Goal: Task Accomplishment & Management: Manage account settings

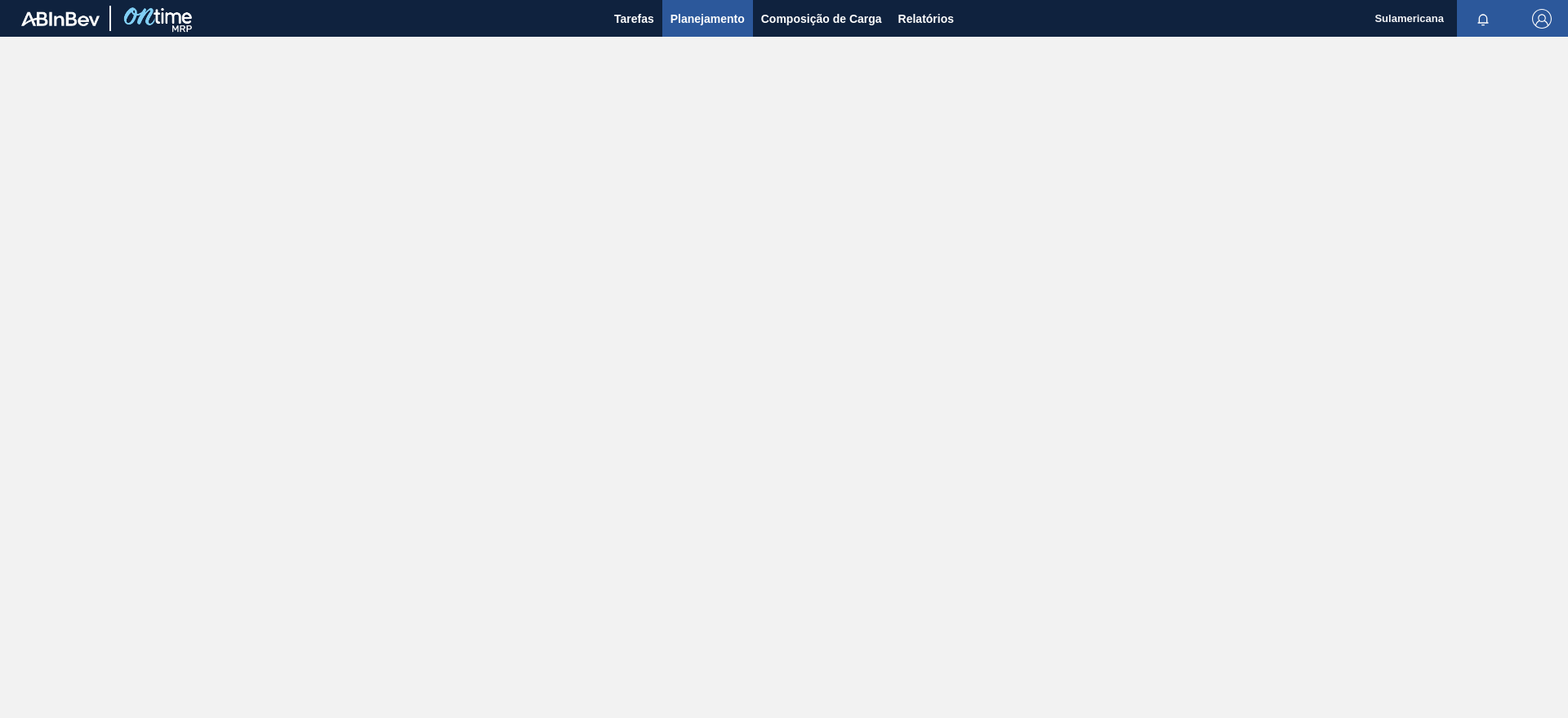
click at [711, 24] on span "Planejamento" at bounding box center [708, 19] width 74 height 20
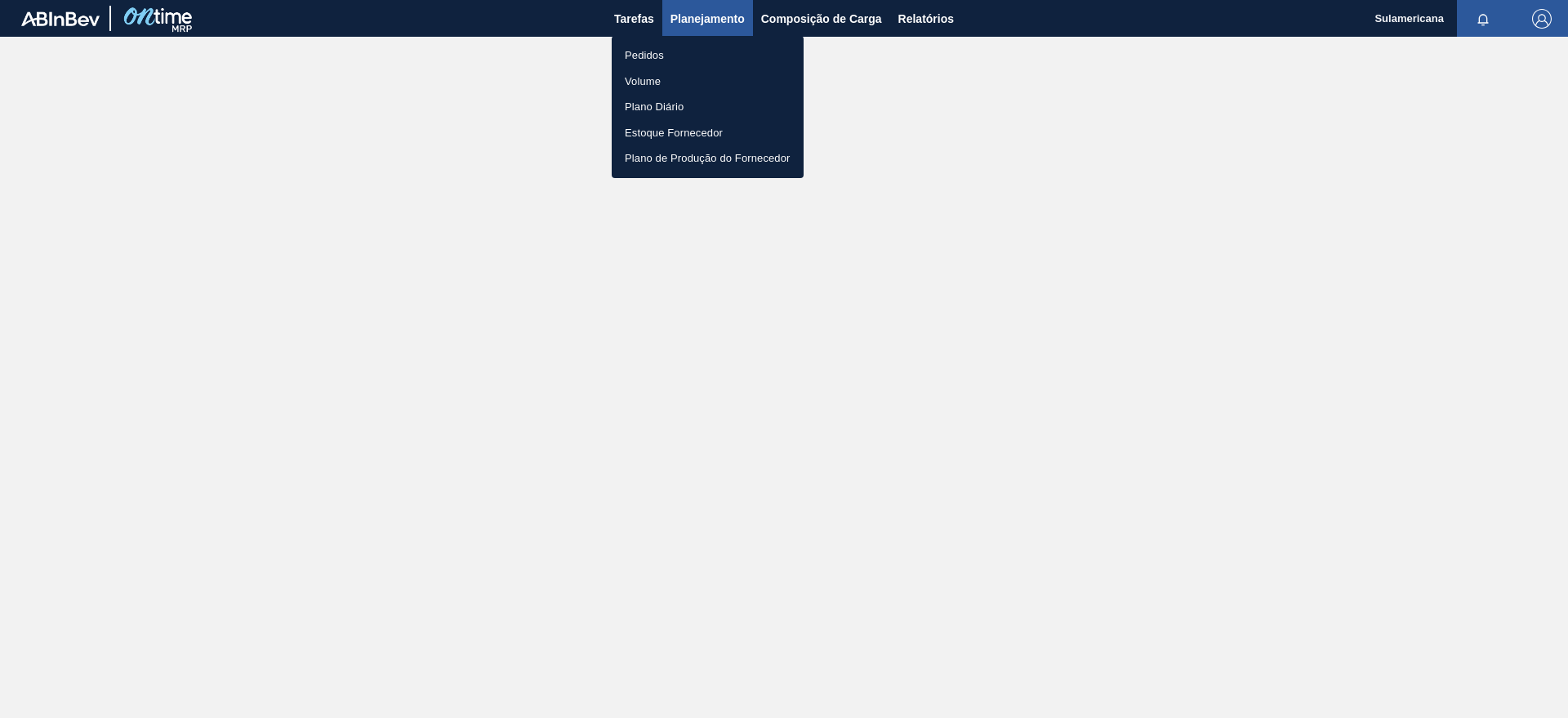
click at [711, 24] on div at bounding box center [784, 359] width 1568 height 718
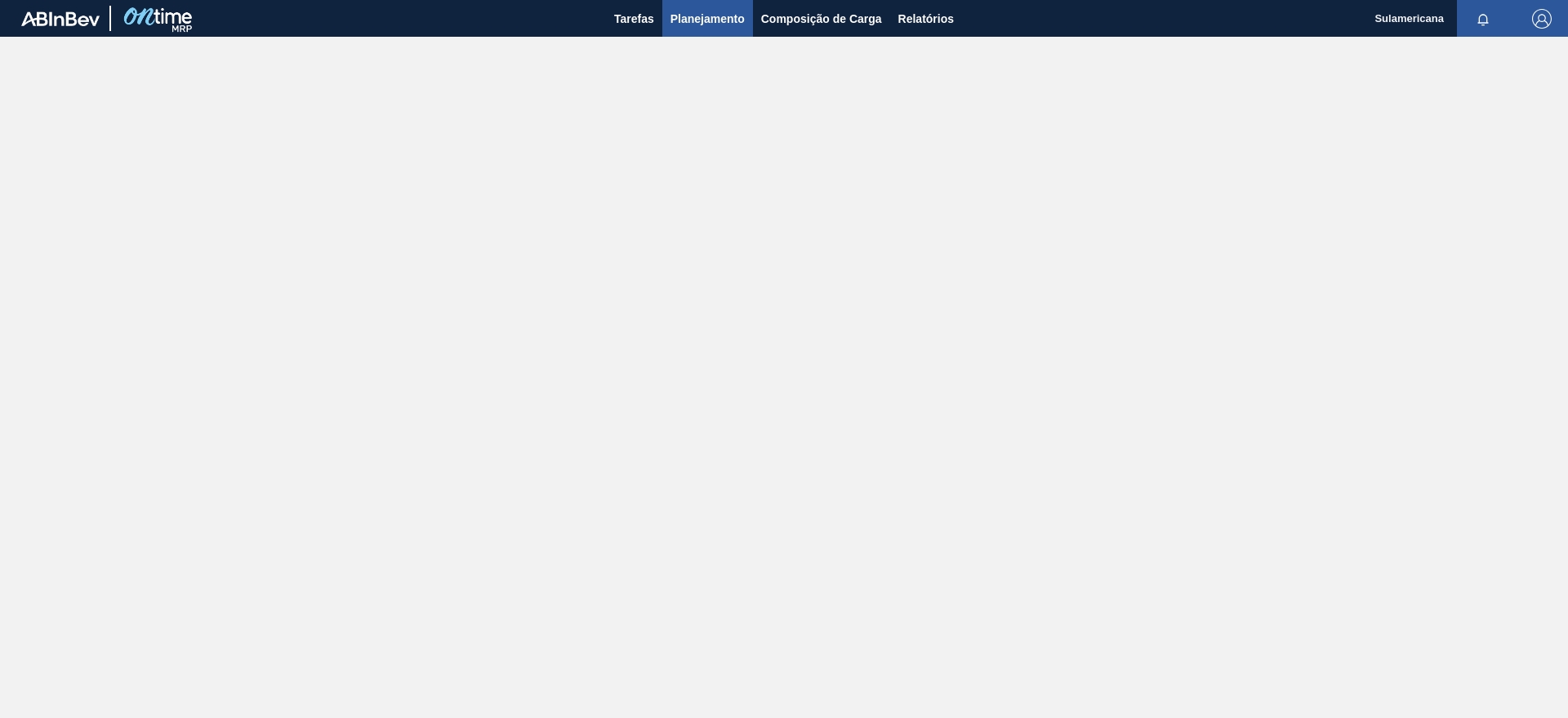
click at [697, 20] on span "Planejamento" at bounding box center [708, 19] width 74 height 20
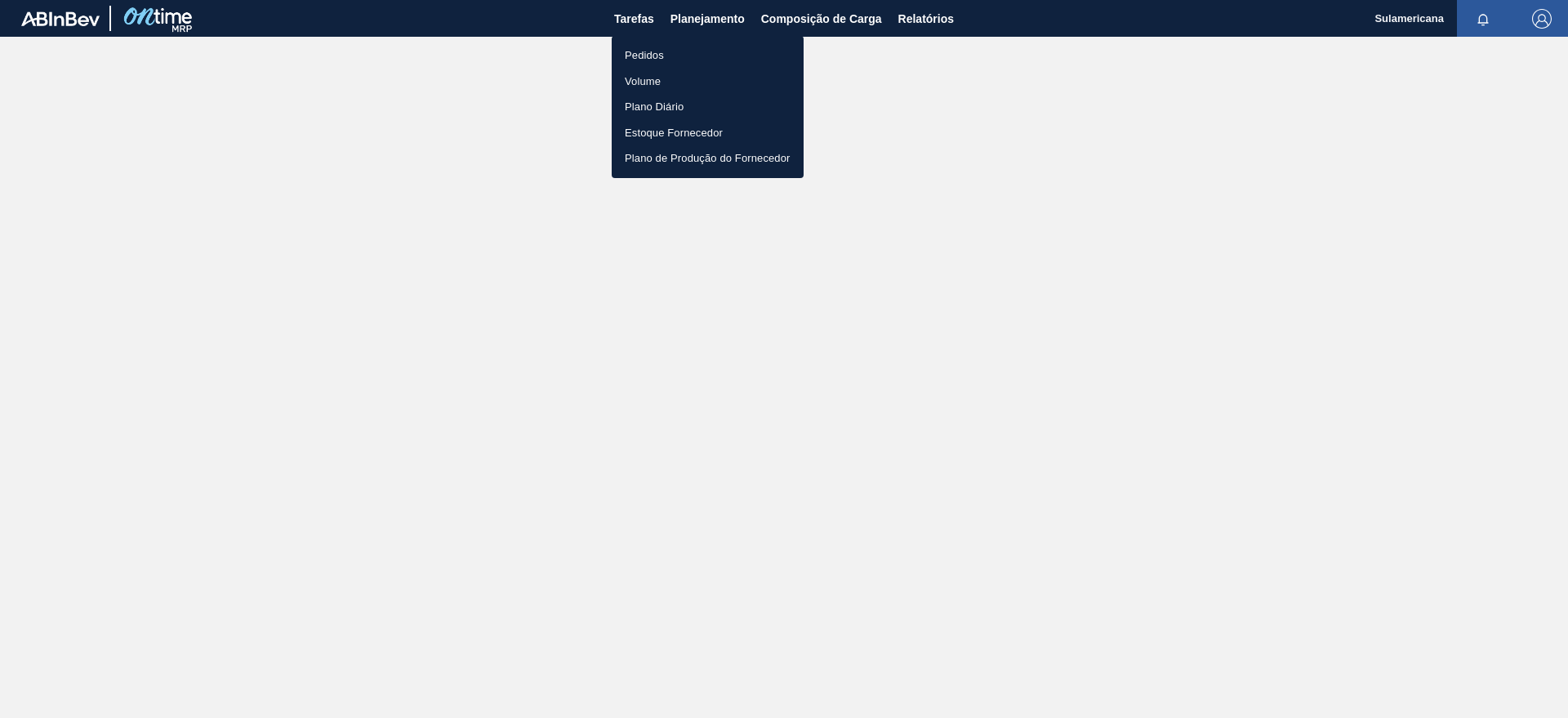
click at [658, 53] on li "Pedidos" at bounding box center [708, 55] width 192 height 26
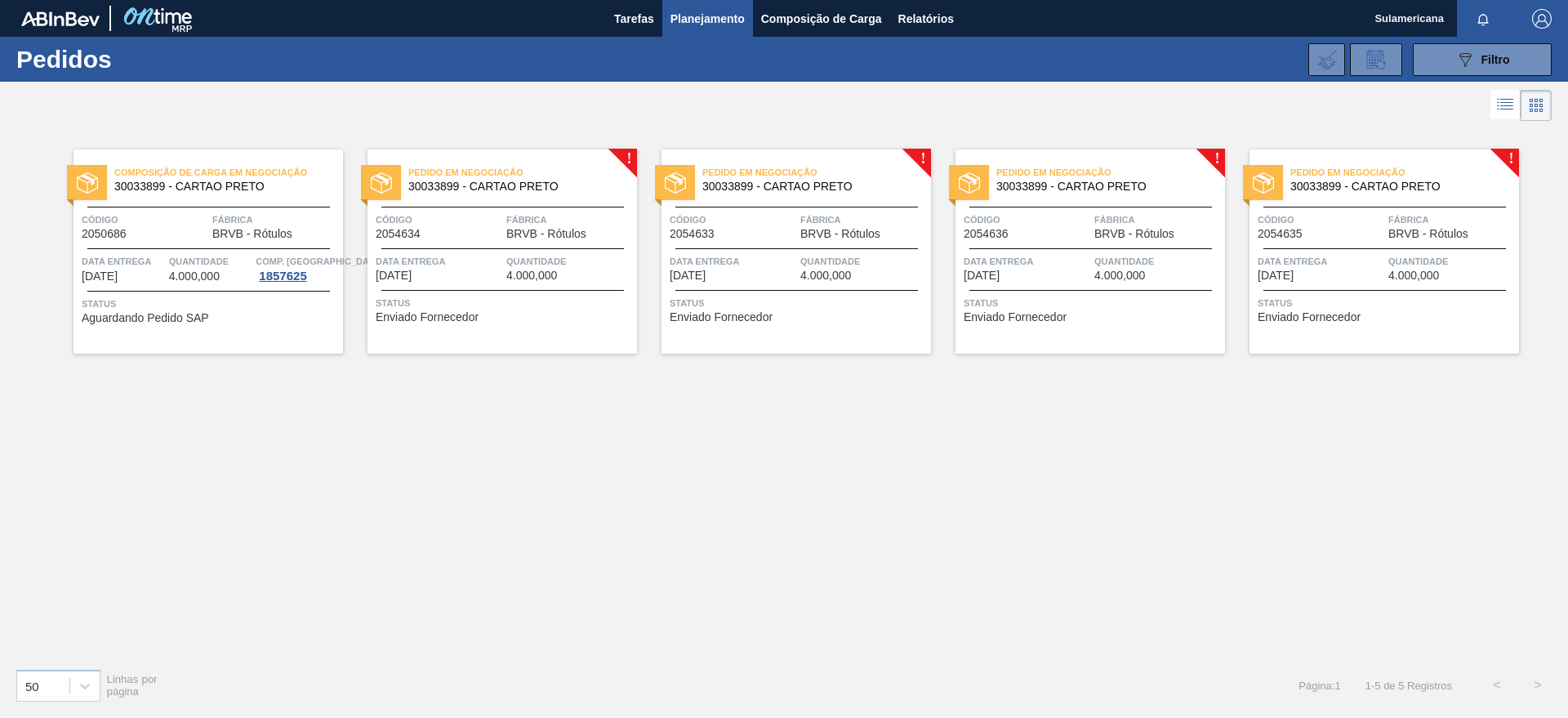
click at [630, 155] on div "Pedido em Negociação 30033899 - CARTAO PRETO Código 2054634 Fábrica BRVB - Rótu…" at bounding box center [502, 251] width 270 height 204
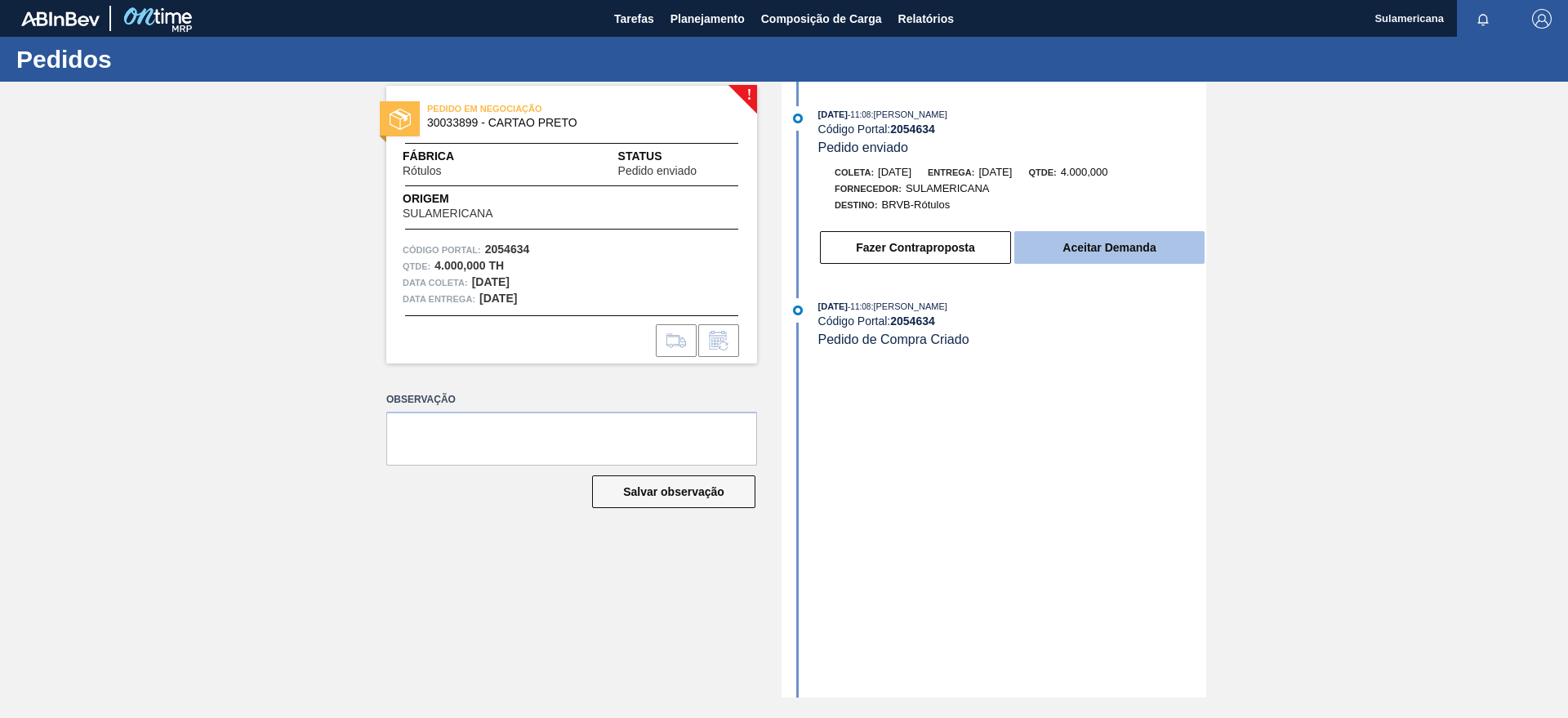
click at [1111, 241] on button "Aceitar Demanda" at bounding box center [1110, 248] width 190 height 33
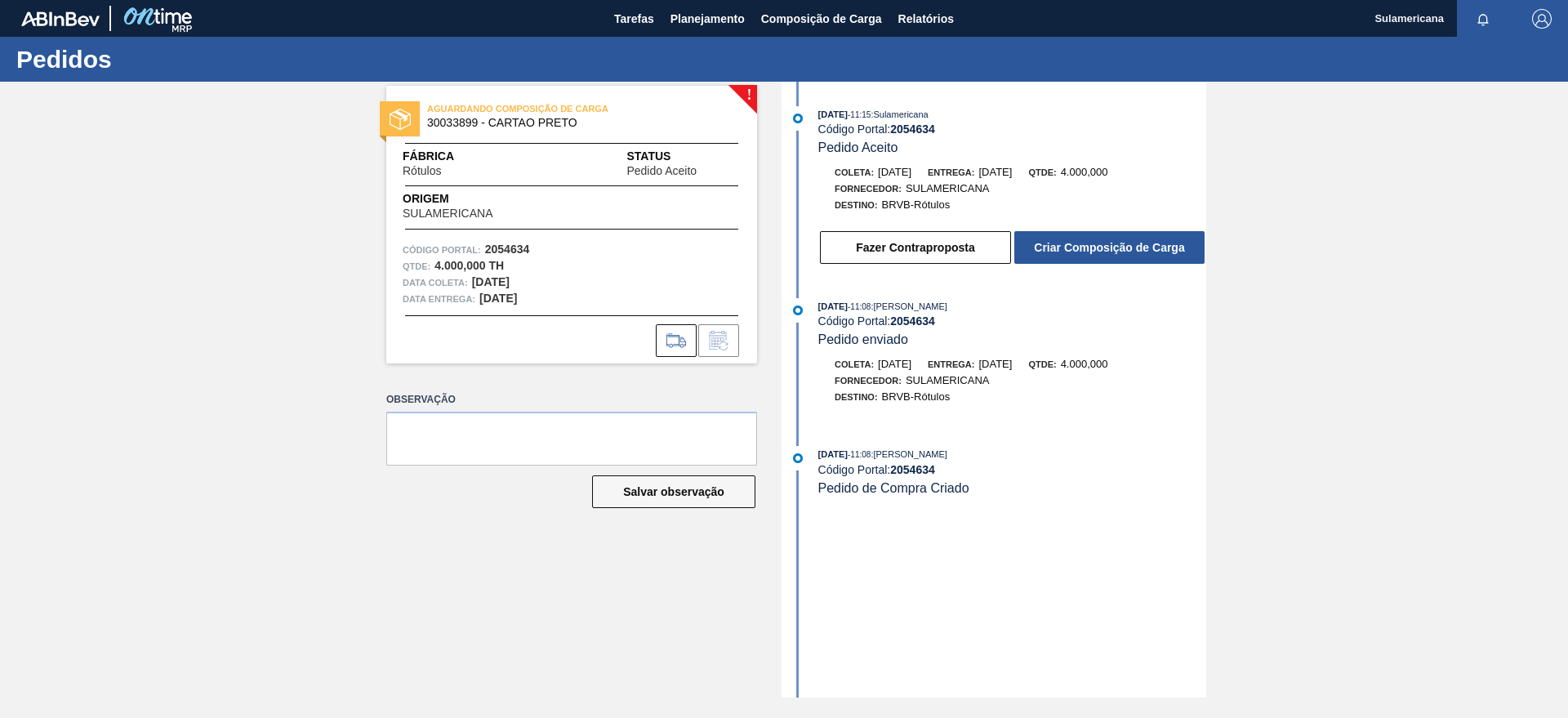
click at [1089, 245] on button "Criar Composição de Carga" at bounding box center [1110, 248] width 190 height 33
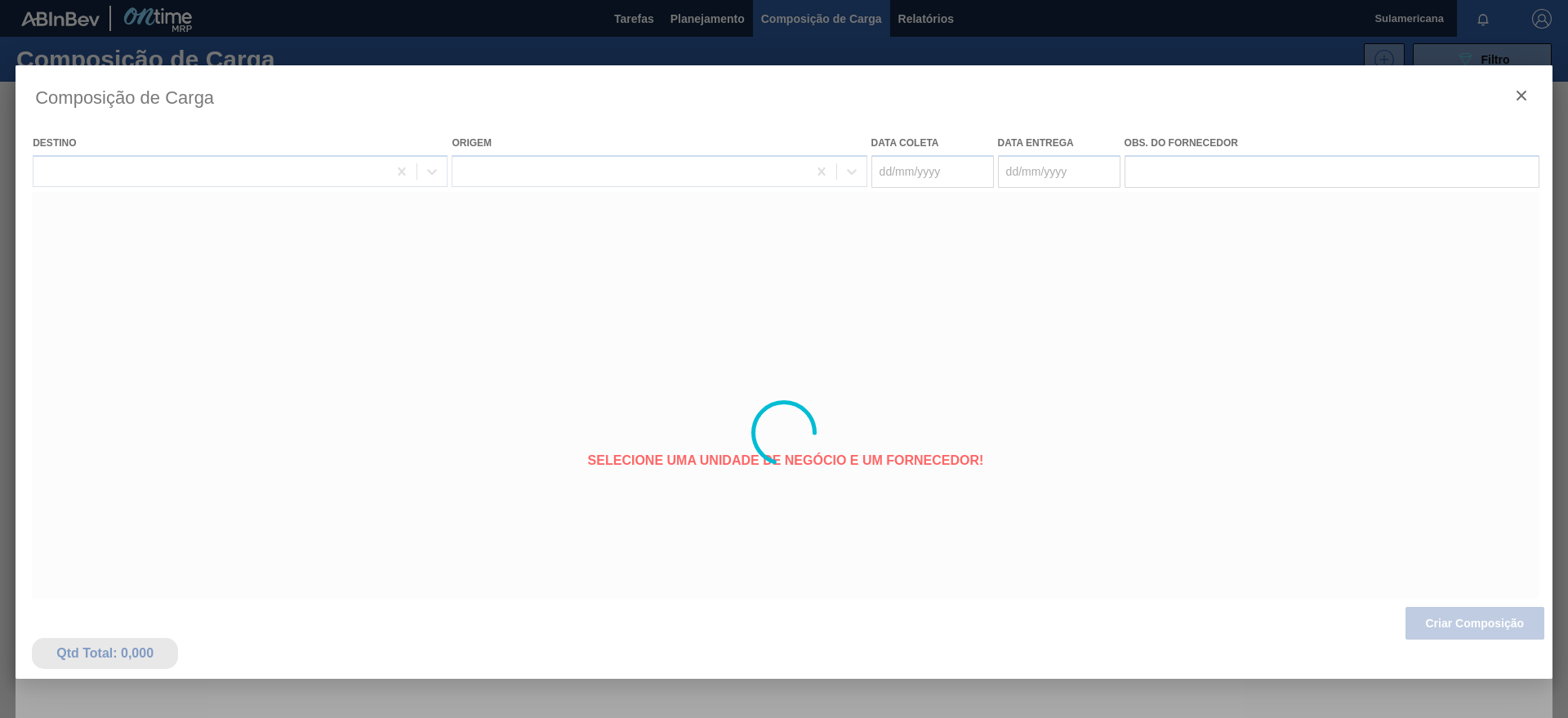
type coleta "[DATE]"
type Entrega "[DATE]"
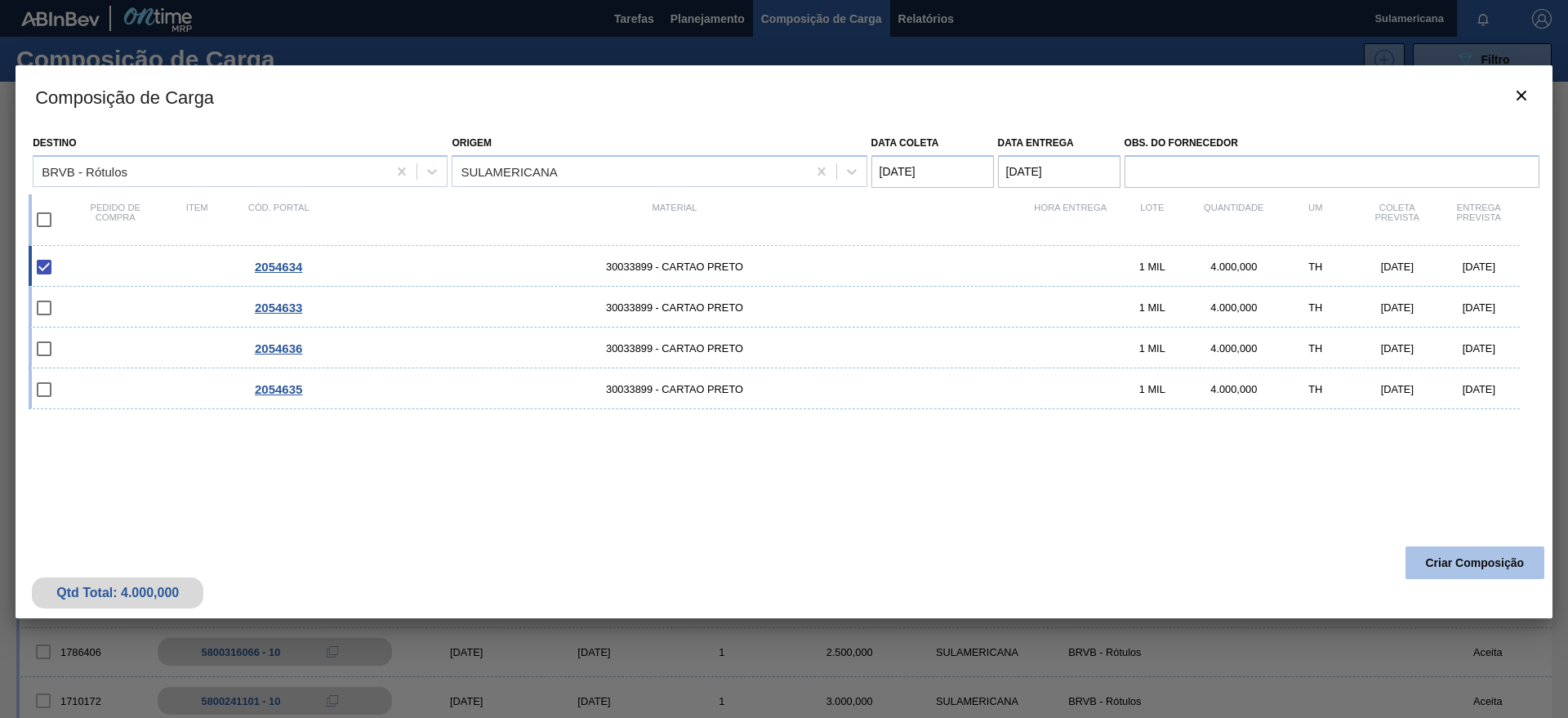
click at [1475, 553] on button "Criar Composição" at bounding box center [1475, 563] width 139 height 33
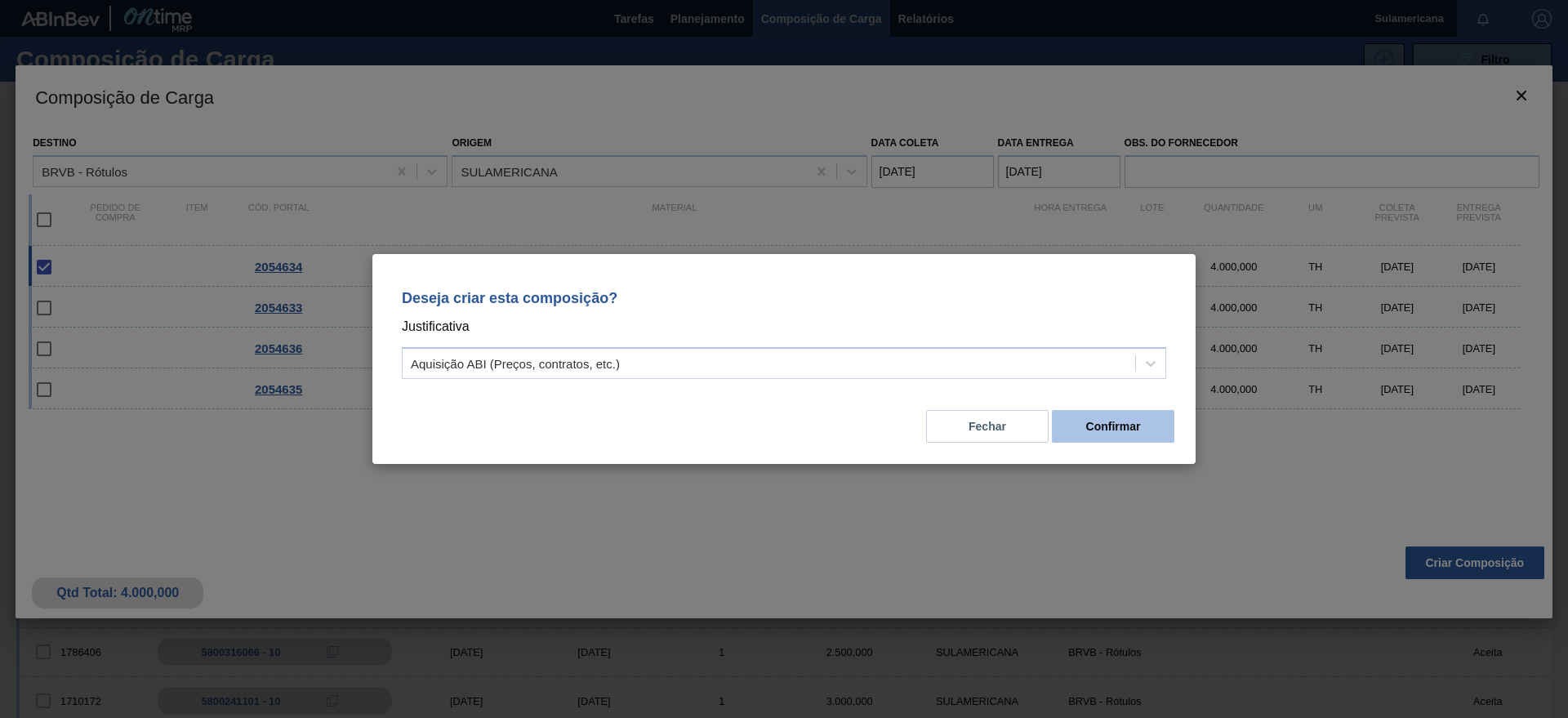
click at [1150, 414] on button "Confirmar" at bounding box center [1113, 427] width 122 height 33
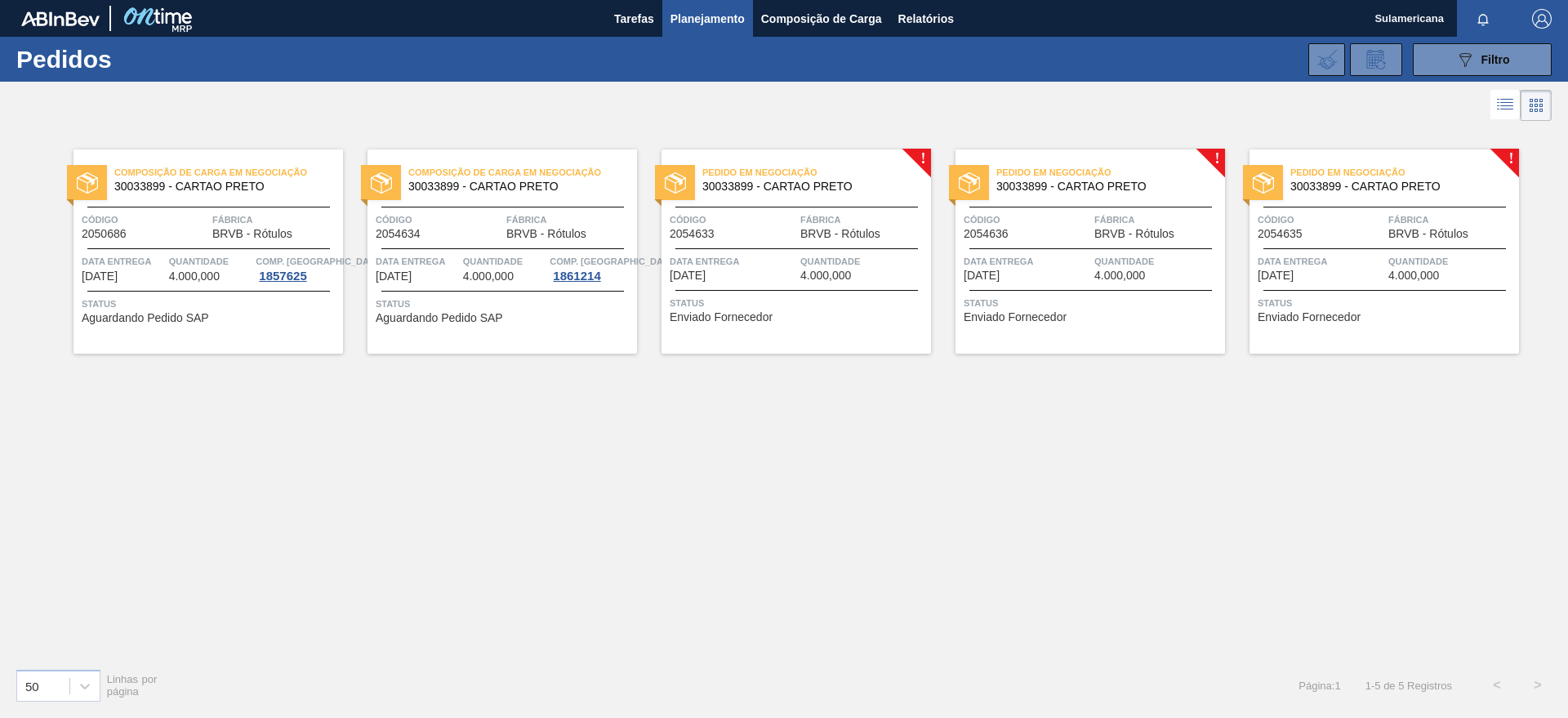
click at [923, 155] on div "Pedido em Negociação 30033899 - CARTAO PRETO Código 2054633 Fábrica BRVB - Rótu…" at bounding box center [796, 251] width 270 height 204
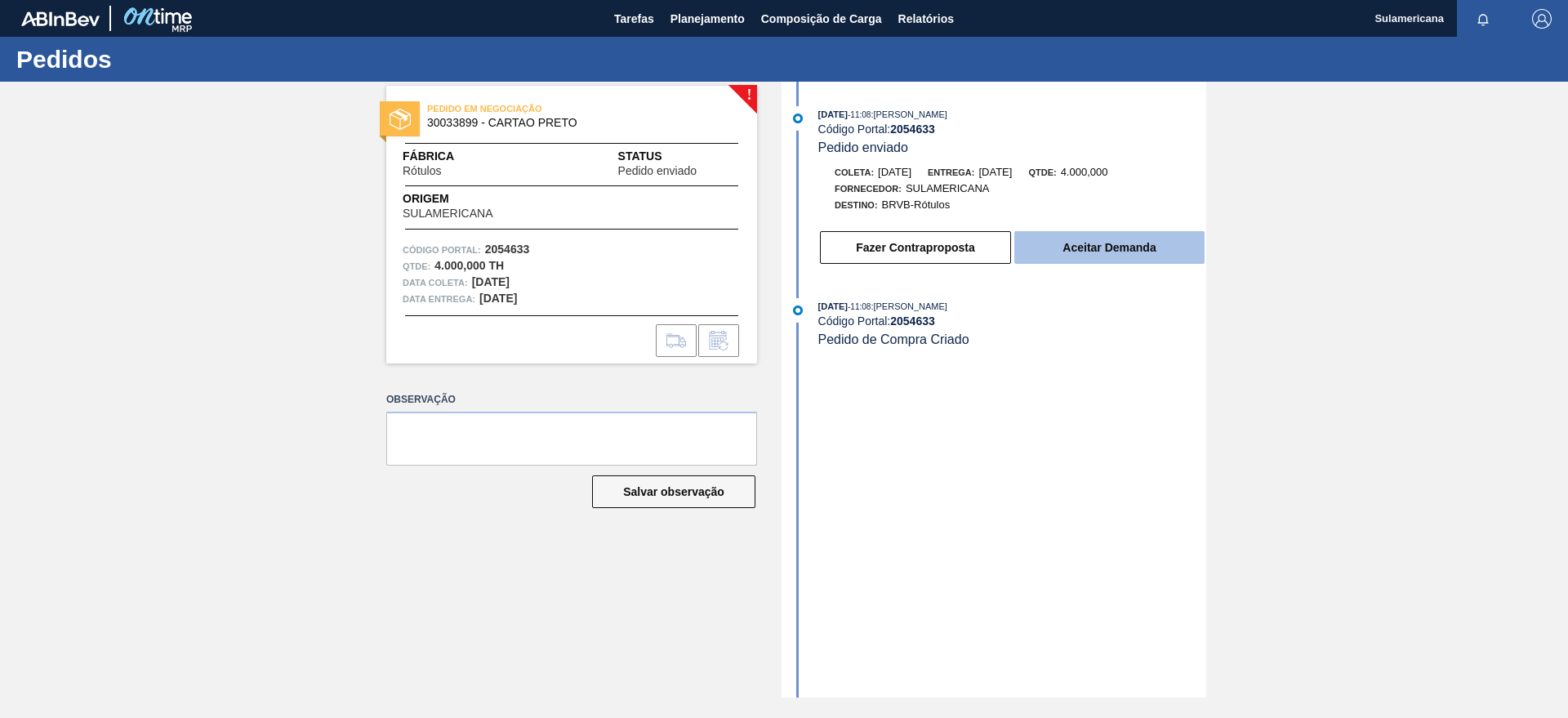
click at [1116, 242] on button "Aceitar Demanda" at bounding box center [1110, 248] width 190 height 33
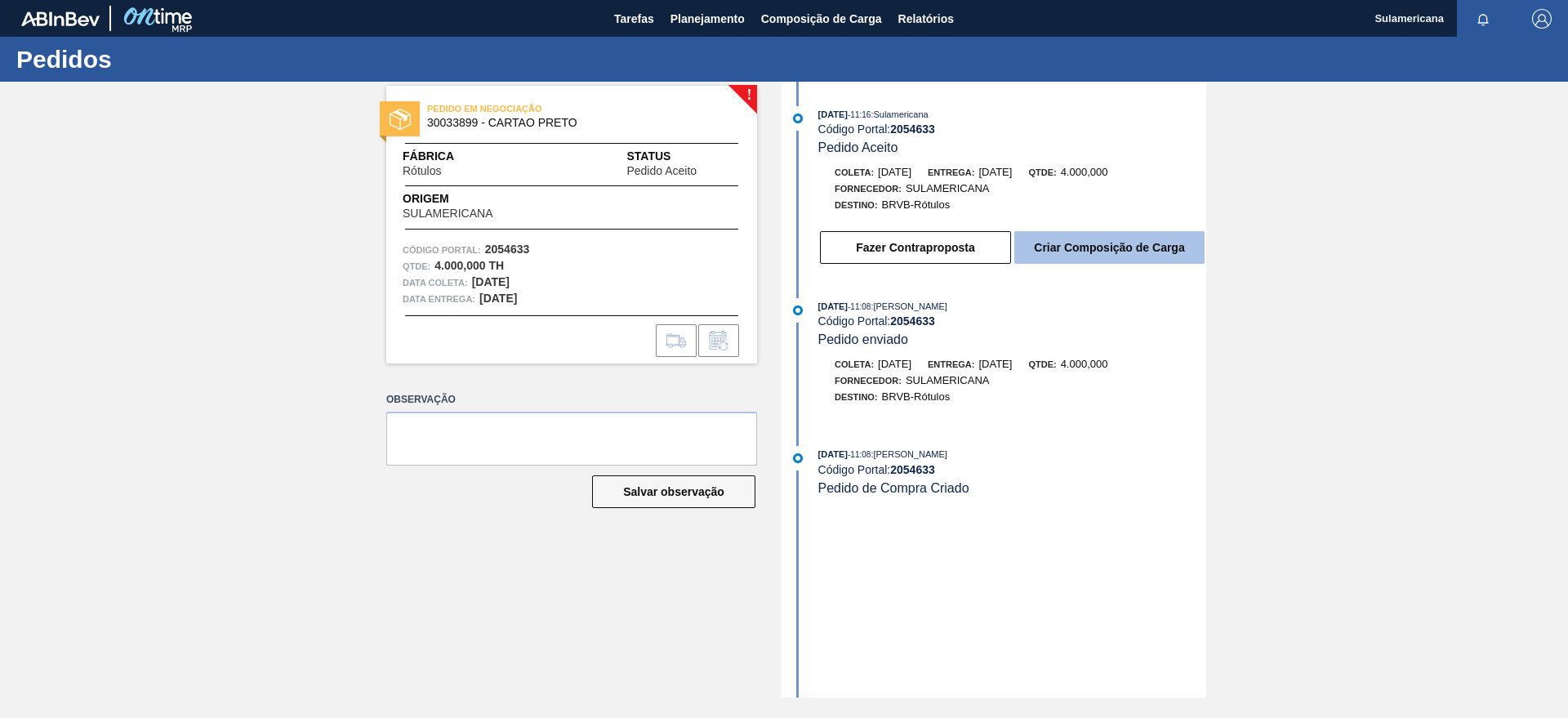
click at [1059, 240] on button "Criar Composição de Carga" at bounding box center [1110, 248] width 190 height 33
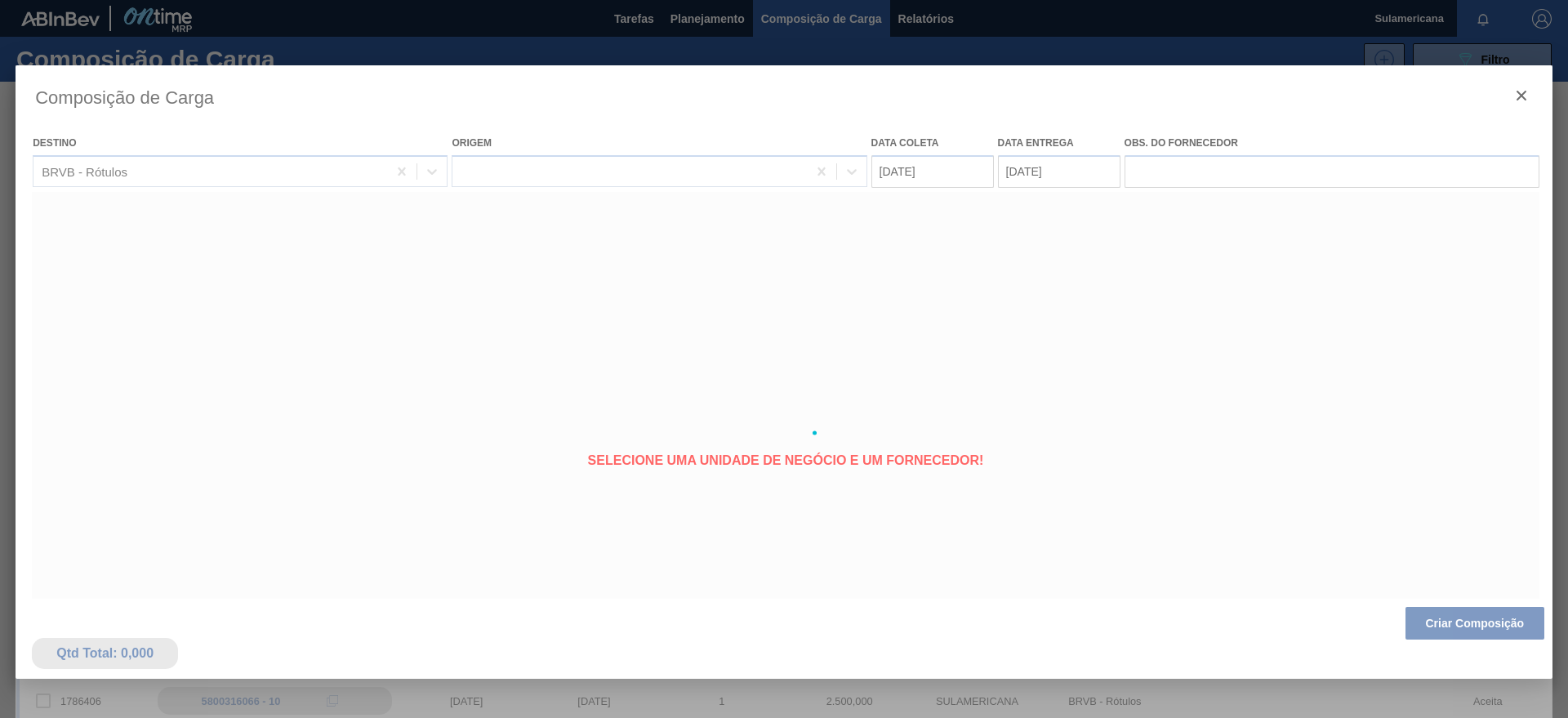
type coleta "[DATE]"
type Entrega "[DATE]"
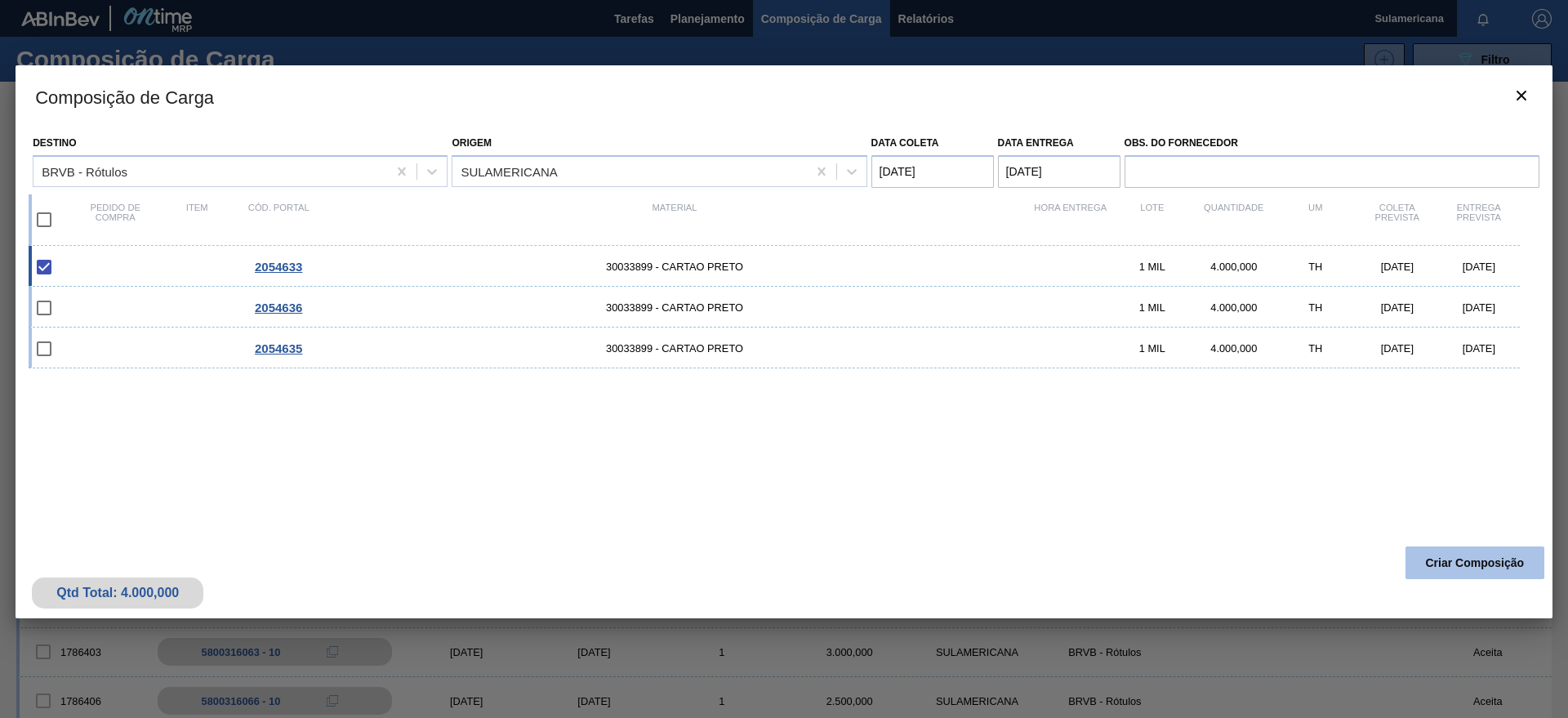
click at [1476, 563] on button "Criar Composição" at bounding box center [1475, 563] width 139 height 33
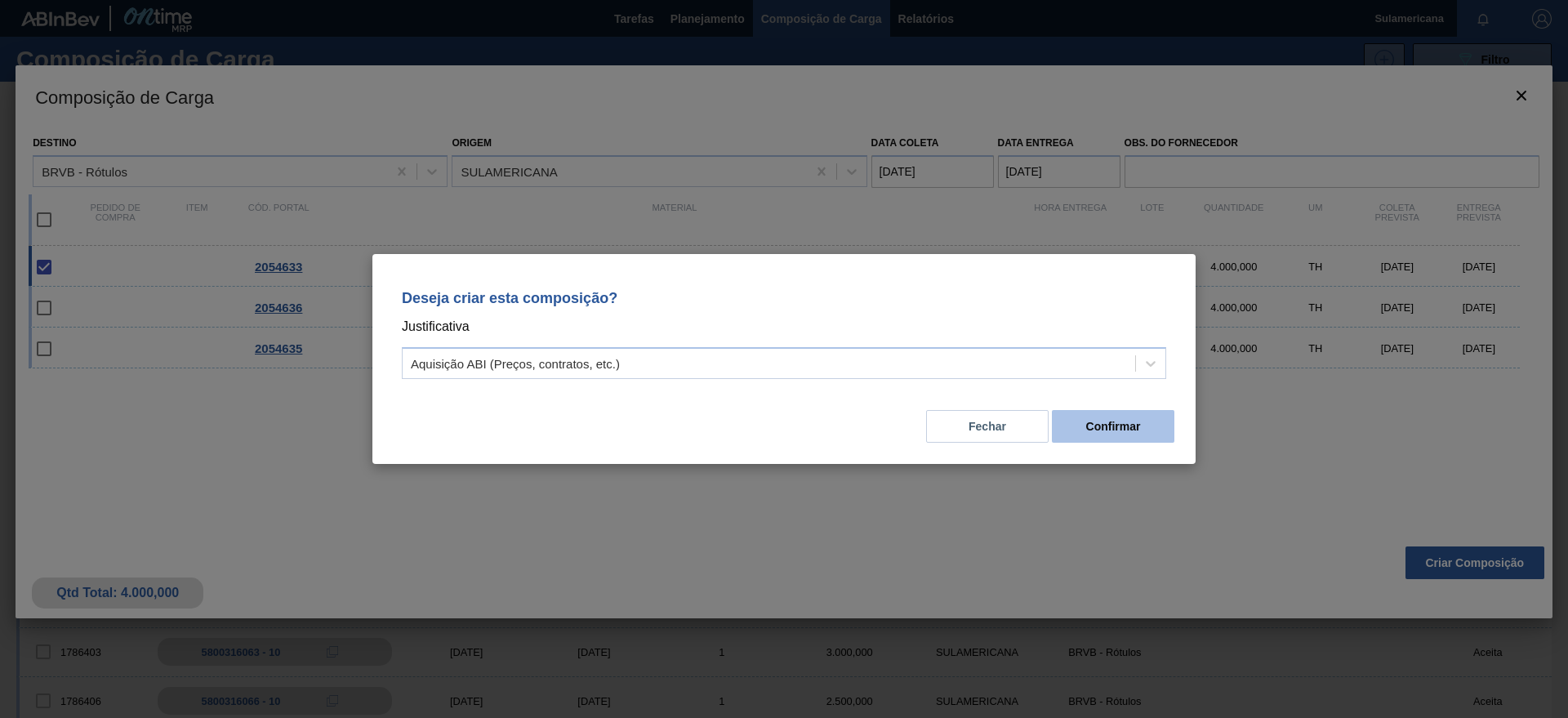
click at [1107, 435] on button "Confirmar" at bounding box center [1113, 427] width 122 height 33
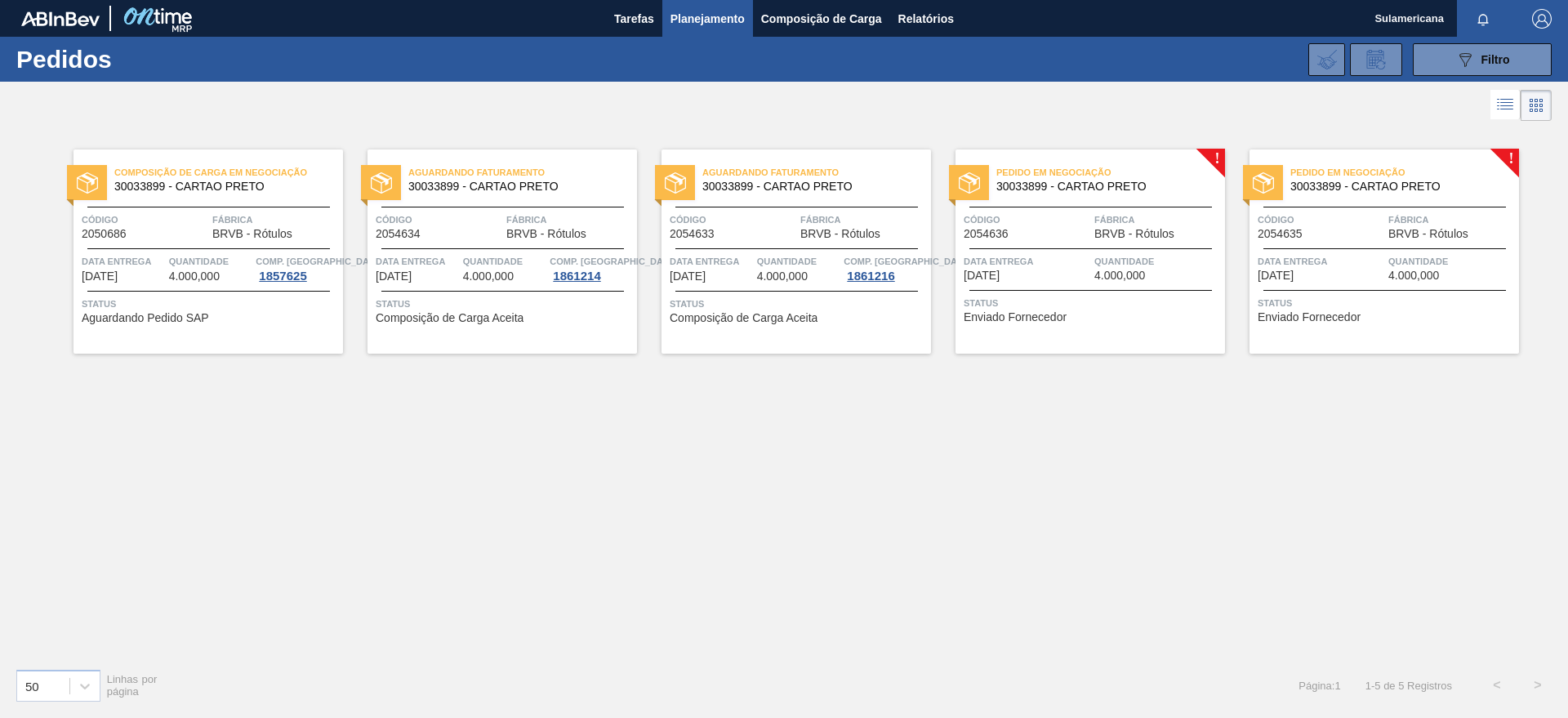
click at [1214, 156] on div "Pedido em Negociação 30033899 - CARTAO PRETO Código 2054636 Fábrica BRVB - Rótu…" at bounding box center [1091, 251] width 270 height 204
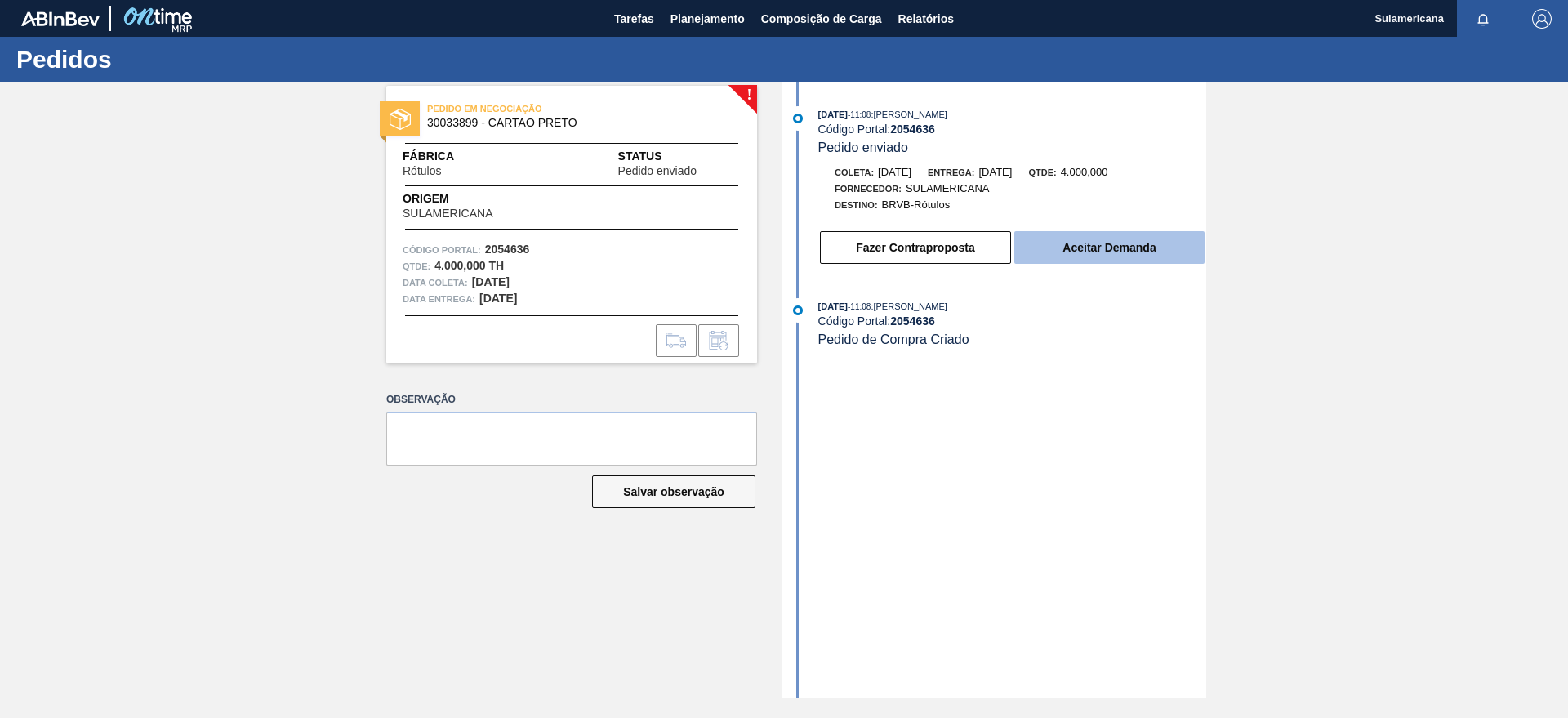
click at [1091, 238] on button "Aceitar Demanda" at bounding box center [1110, 248] width 190 height 33
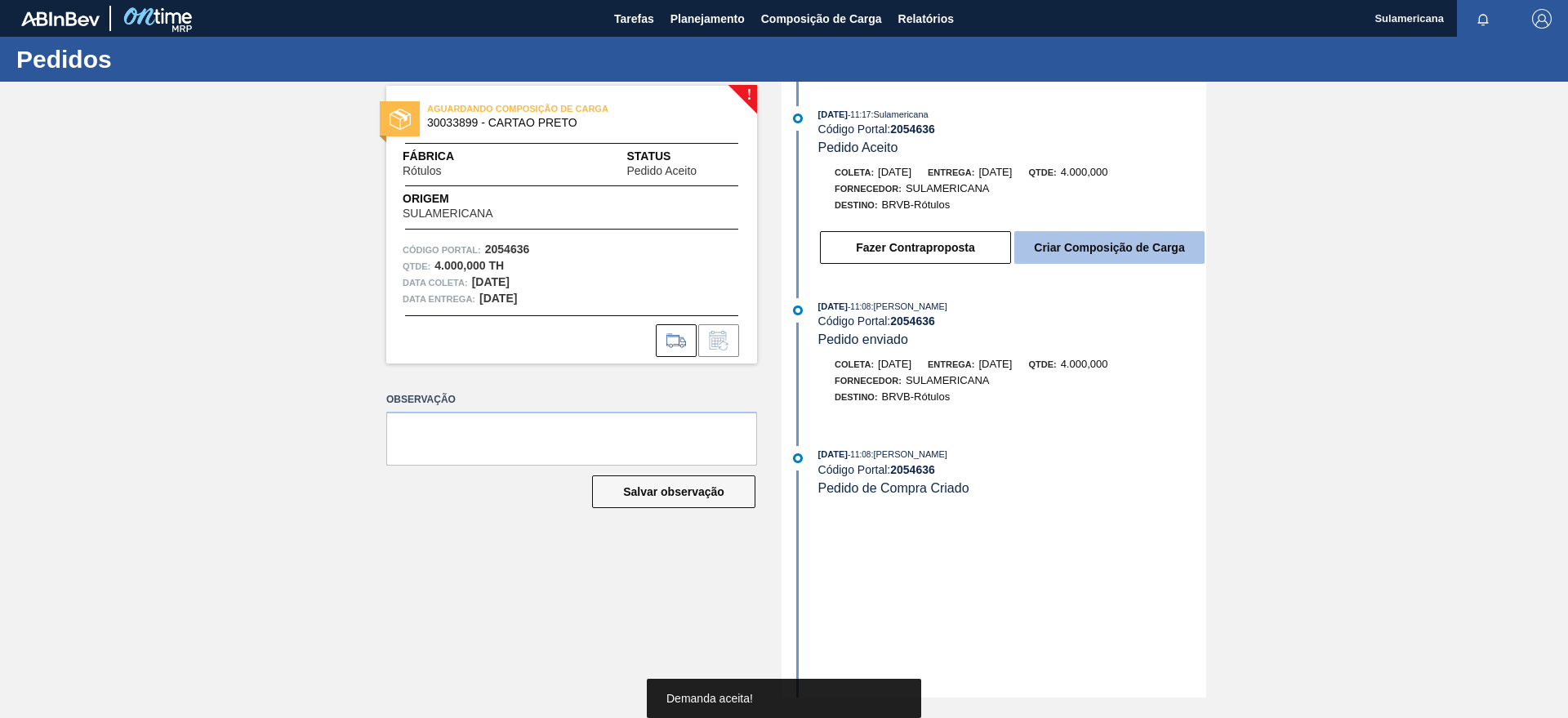
click at [1094, 242] on button "Criar Composição de Carga" at bounding box center [1110, 248] width 190 height 33
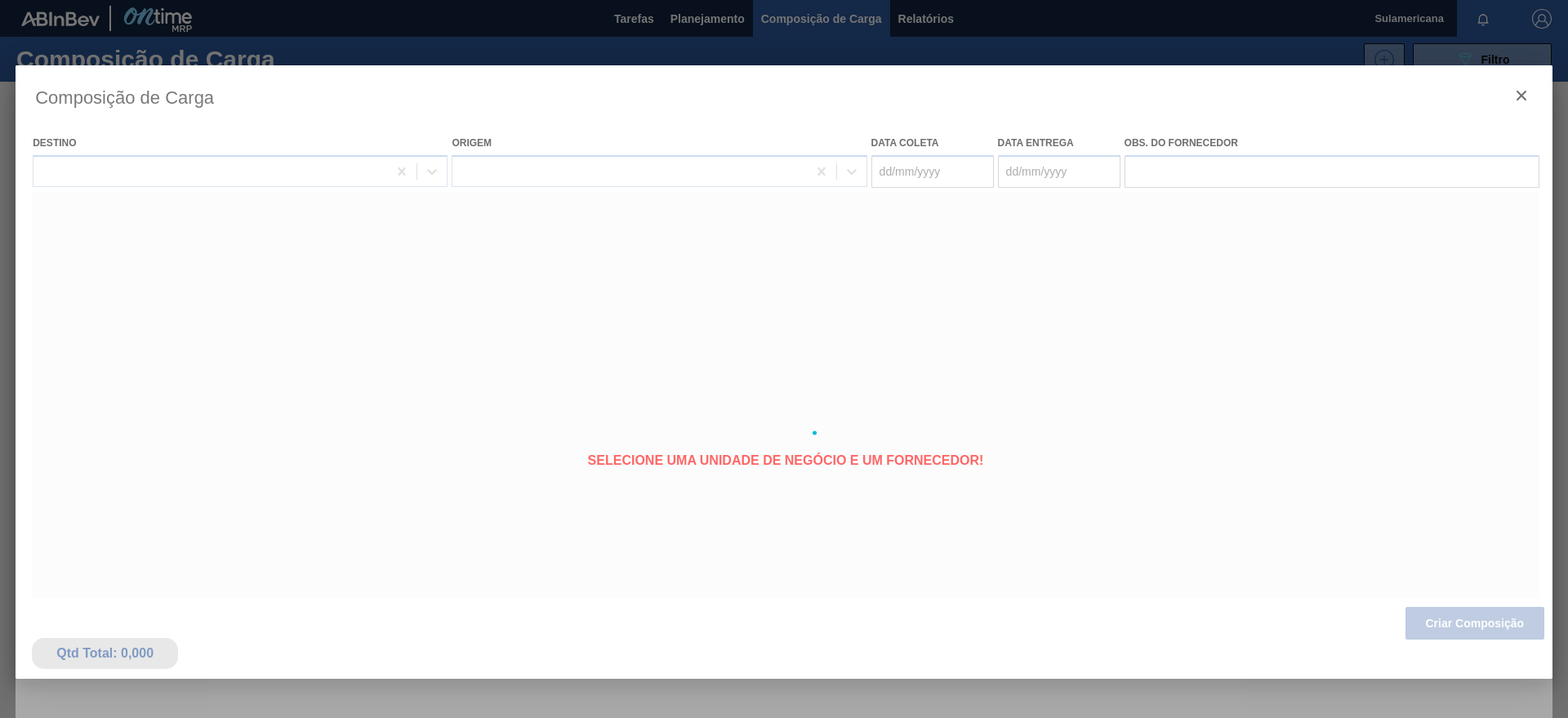
type coleta "[DATE]"
type Entrega "[DATE]"
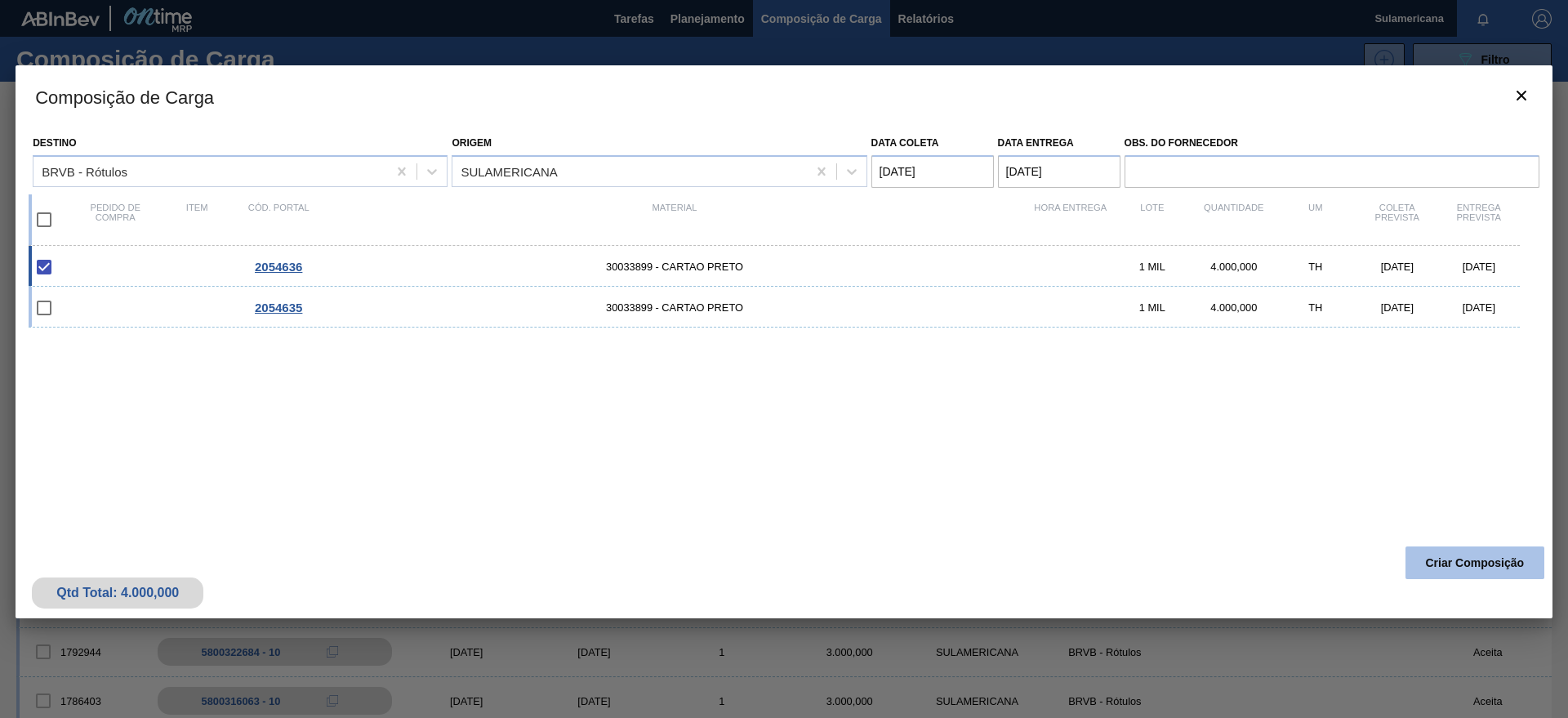
click at [1481, 556] on button "Criar Composição" at bounding box center [1475, 563] width 139 height 33
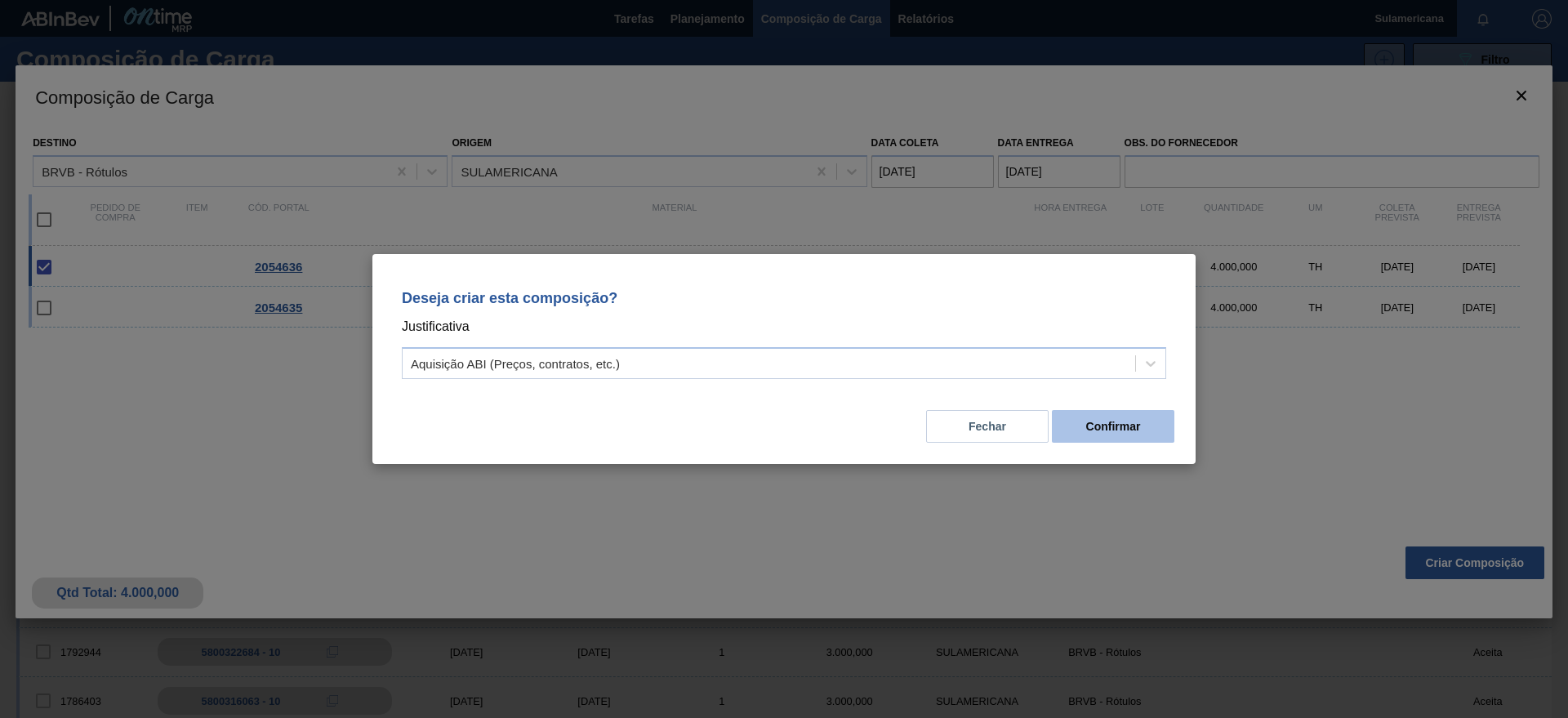
click at [1137, 416] on button "Confirmar" at bounding box center [1113, 427] width 122 height 33
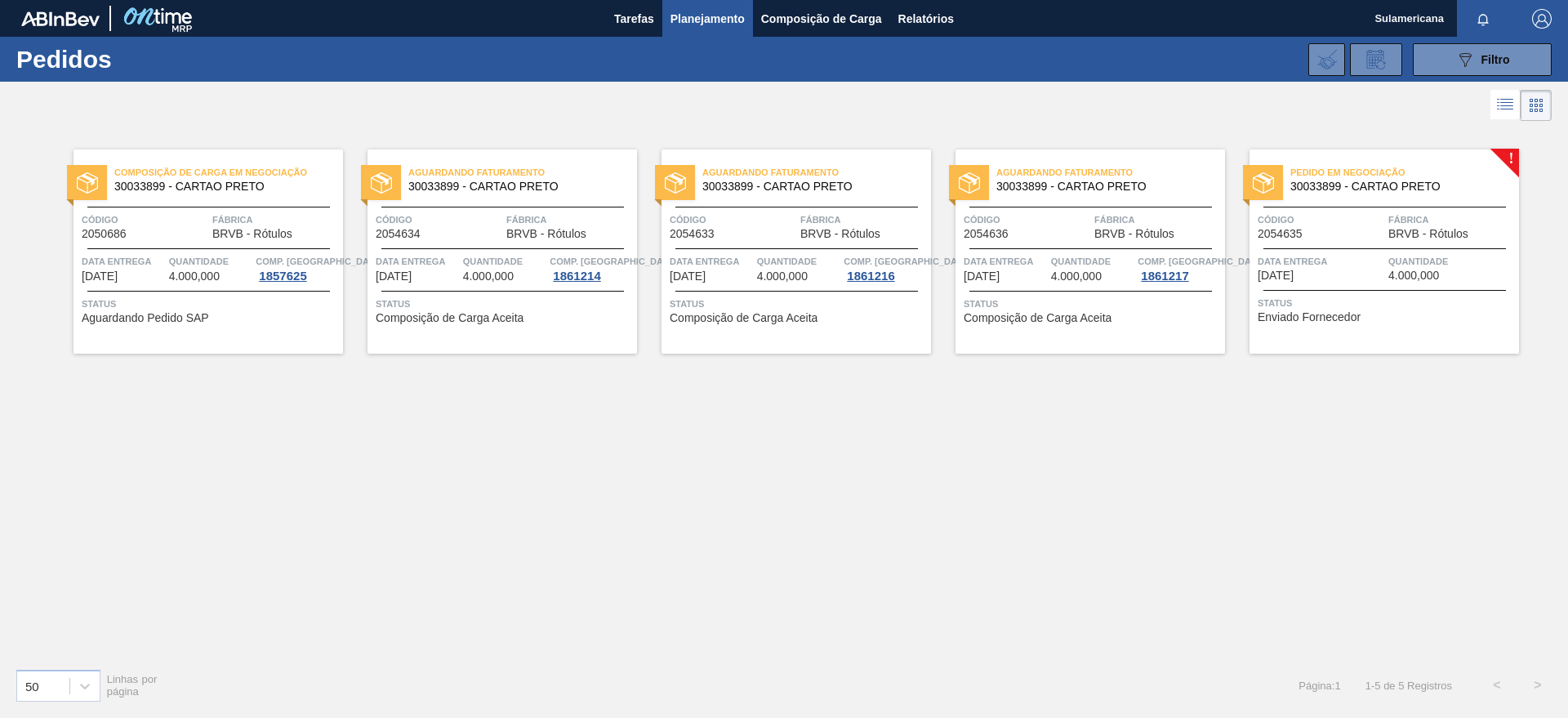
click at [1509, 148] on div "!" at bounding box center [1520, 149] width 58 height 58
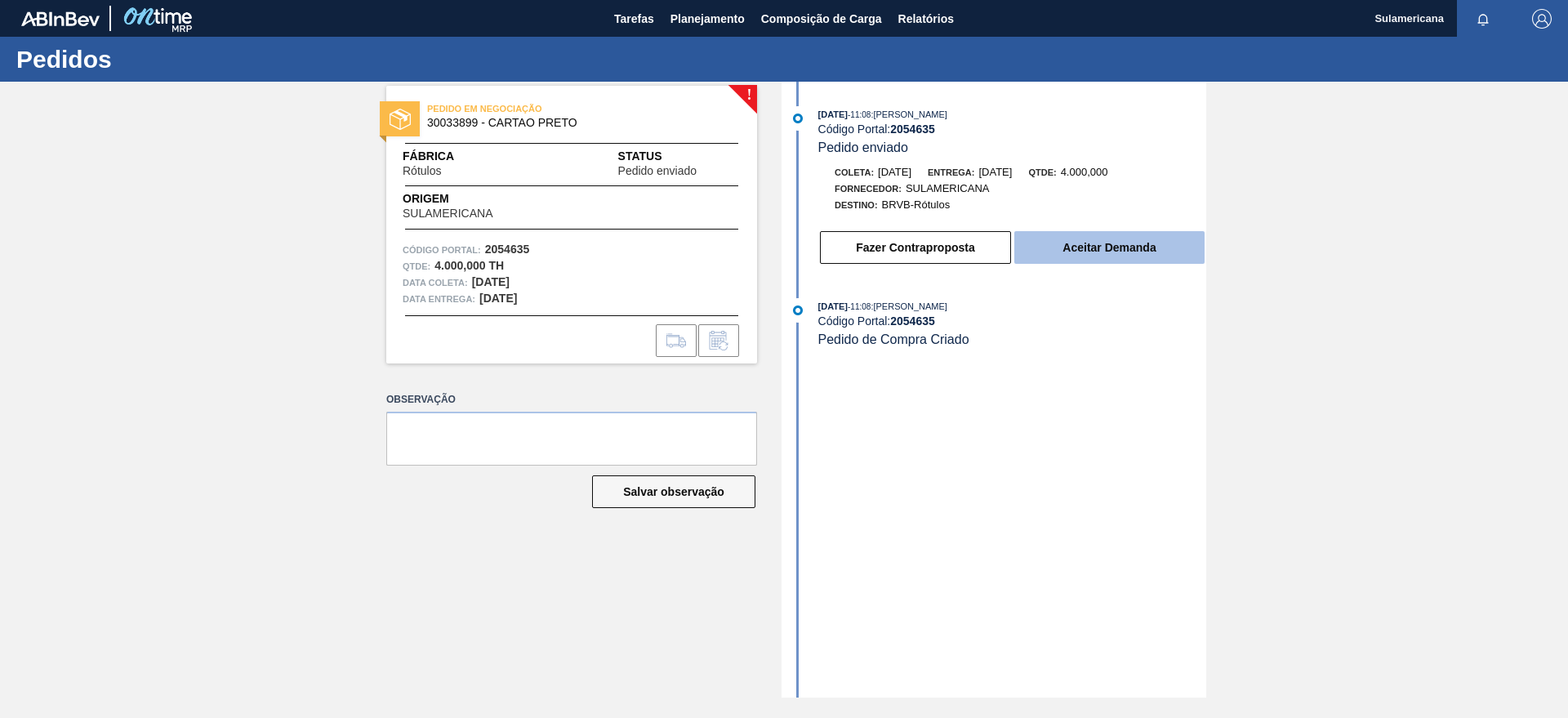
click at [1088, 239] on button "Aceitar Demanda" at bounding box center [1110, 248] width 190 height 33
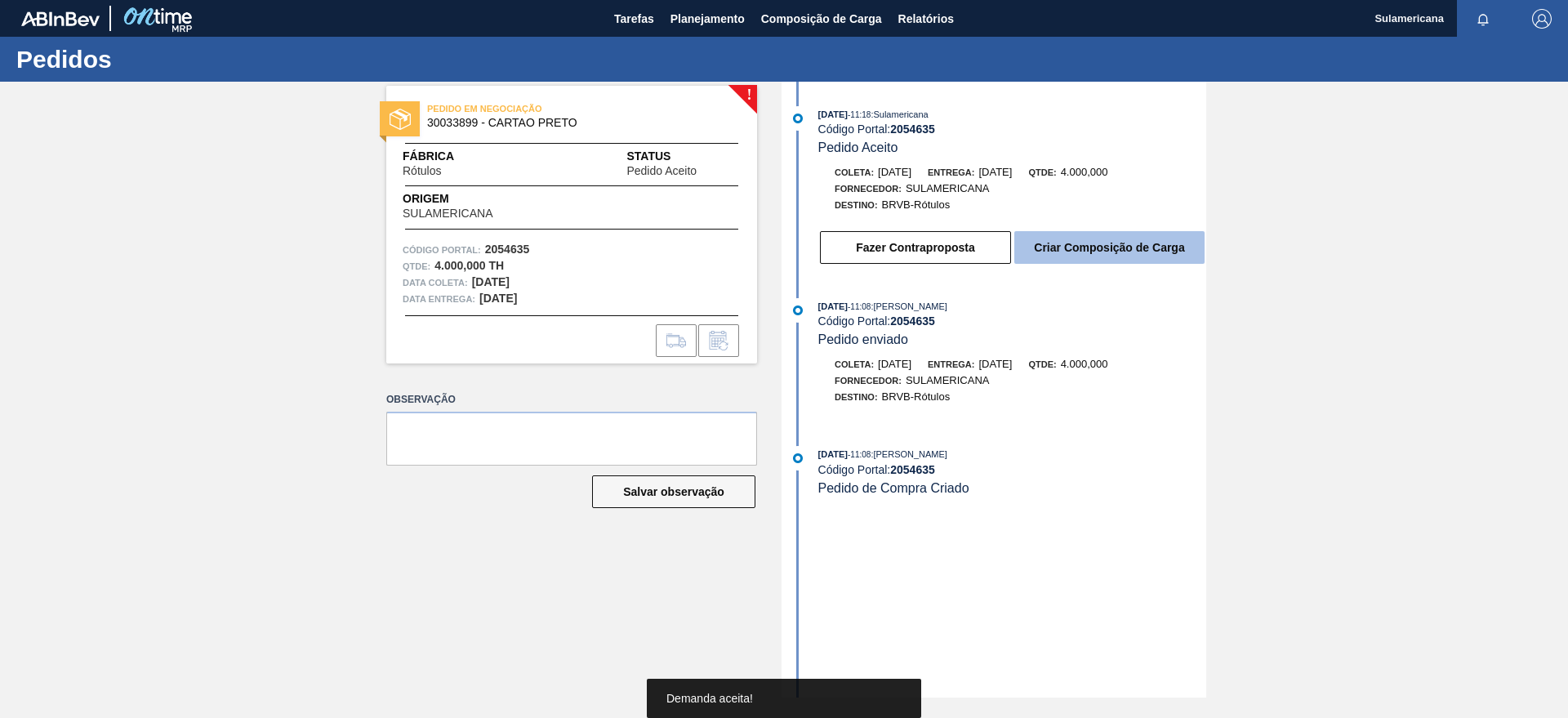
click at [1059, 241] on button "Criar Composição de Carga" at bounding box center [1110, 248] width 190 height 33
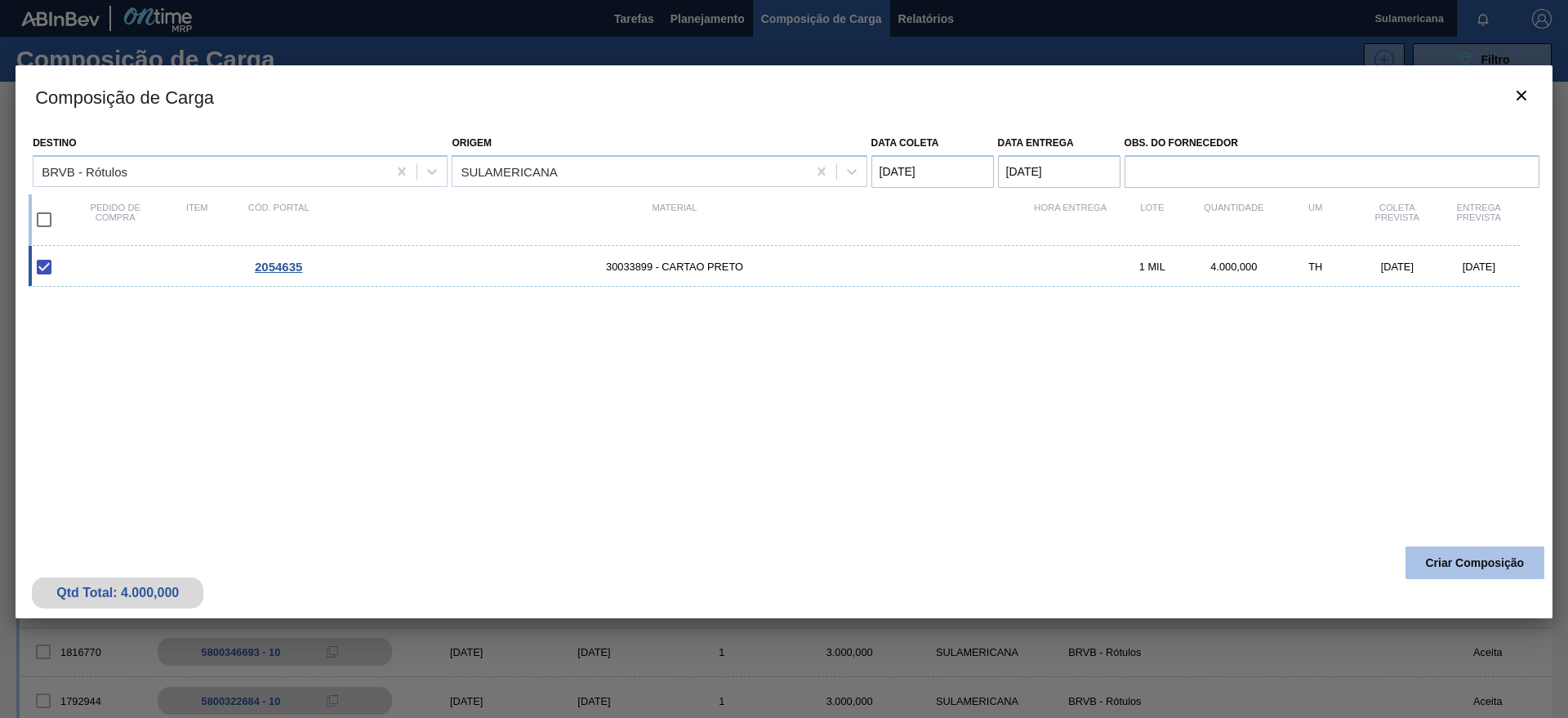
click at [1470, 568] on button "Criar Composição" at bounding box center [1475, 563] width 139 height 33
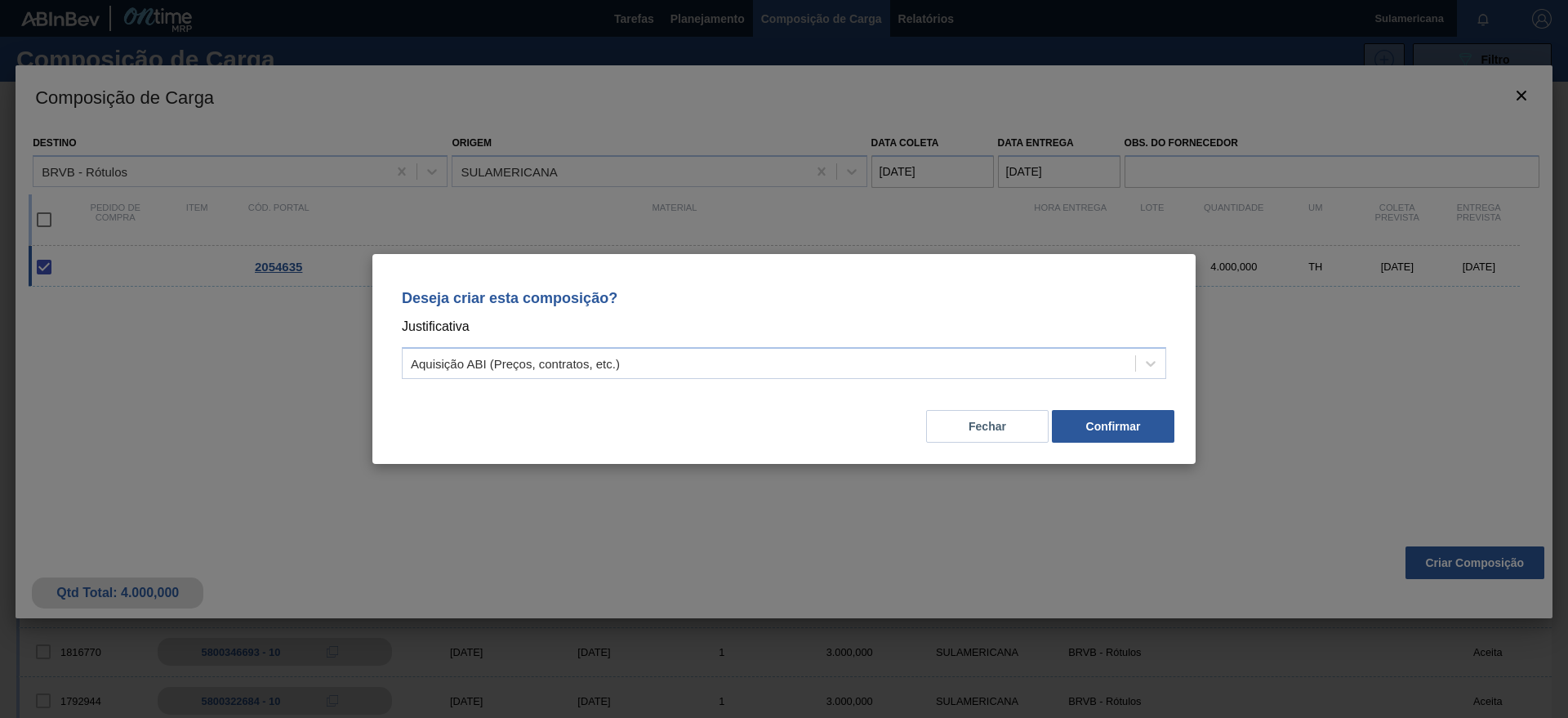
click at [996, 428] on button "Fechar" at bounding box center [987, 427] width 122 height 33
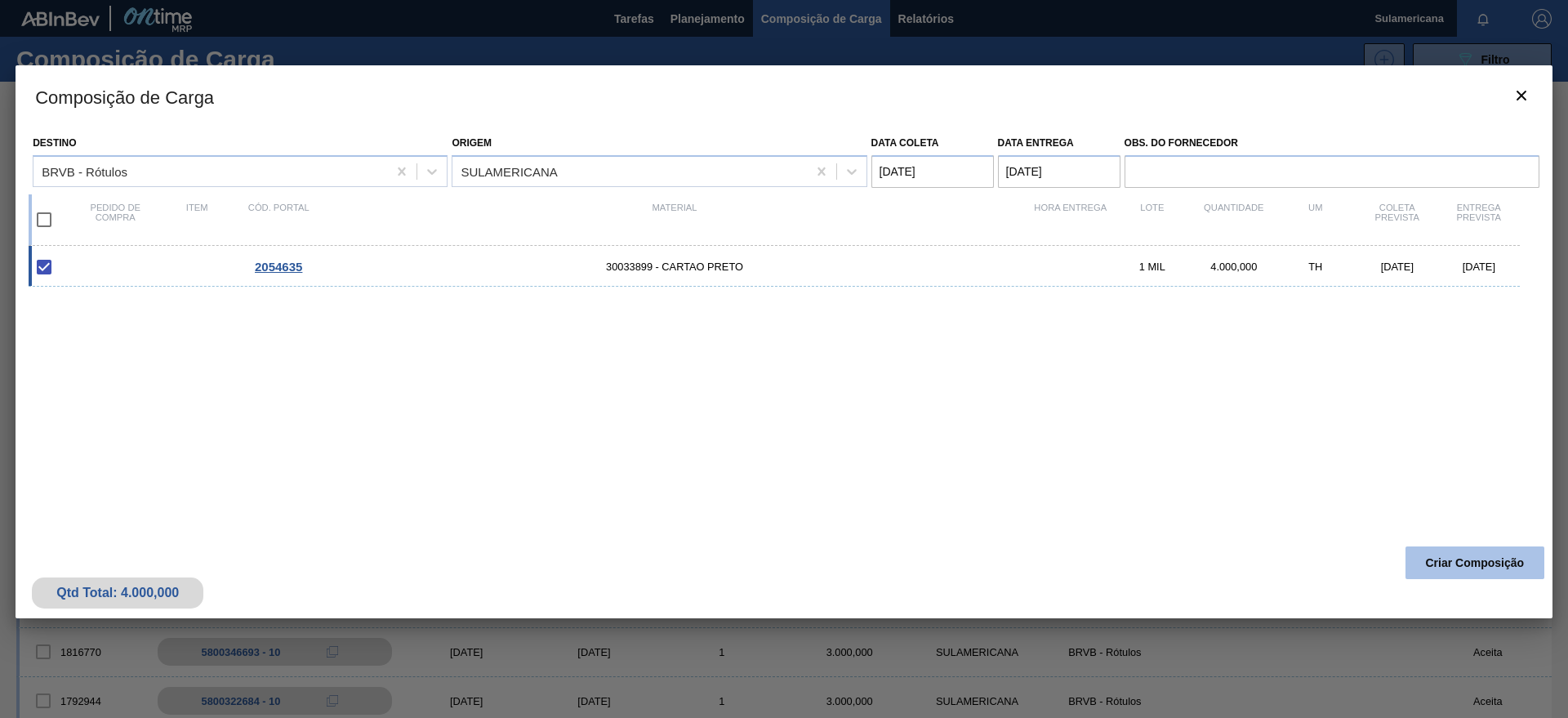
click at [1477, 566] on button "Criar Composição" at bounding box center [1475, 563] width 139 height 33
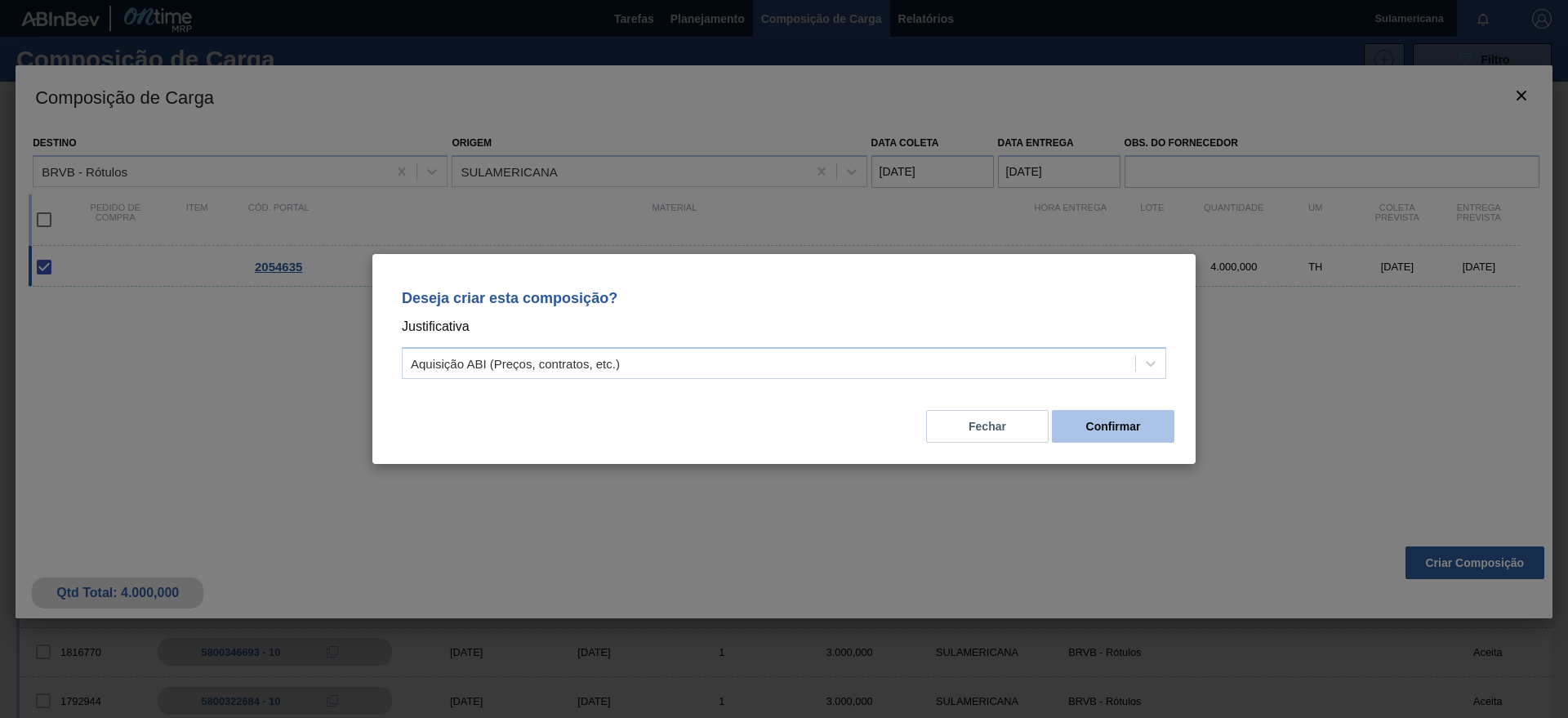
click at [1114, 424] on button "Confirmar" at bounding box center [1113, 427] width 122 height 33
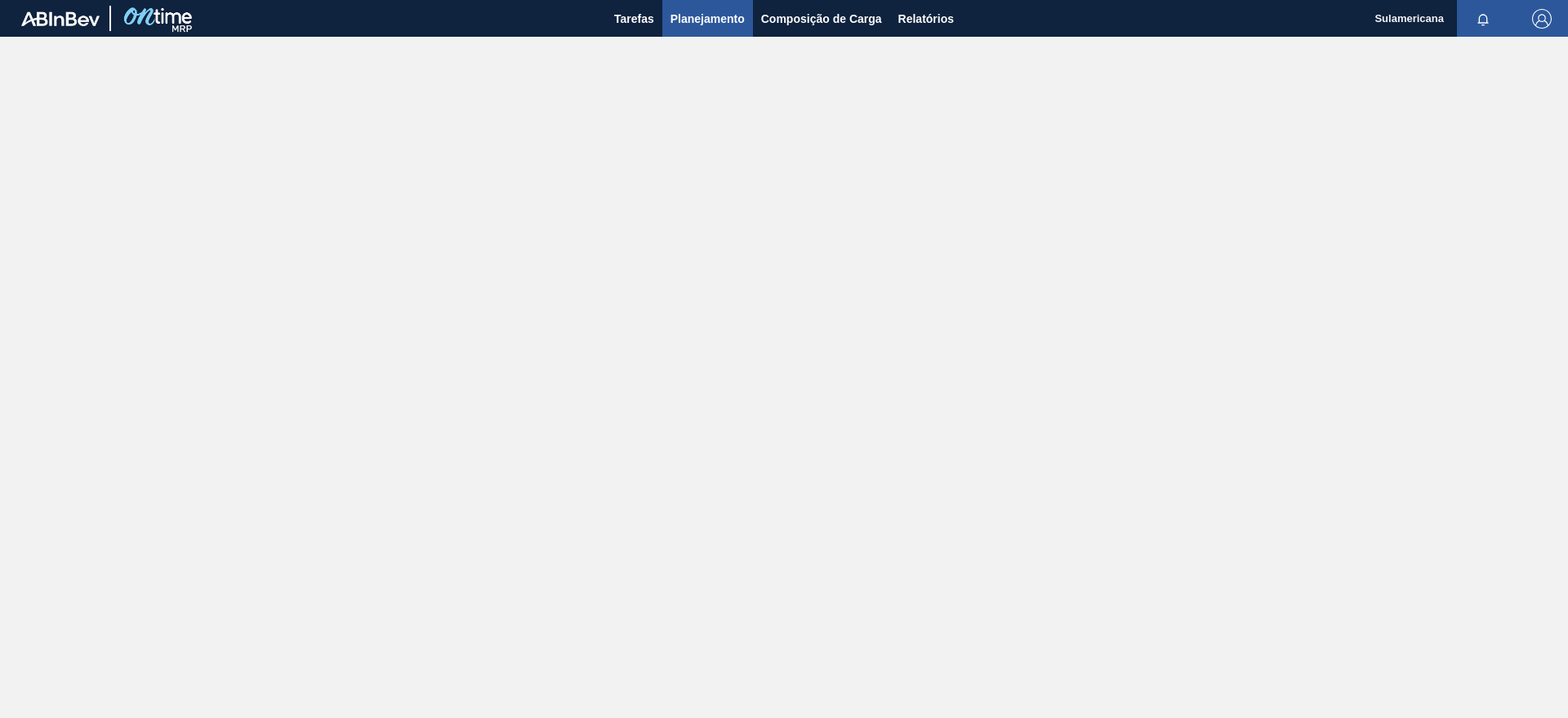
click at [703, 22] on span "Planejamento" at bounding box center [708, 19] width 74 height 20
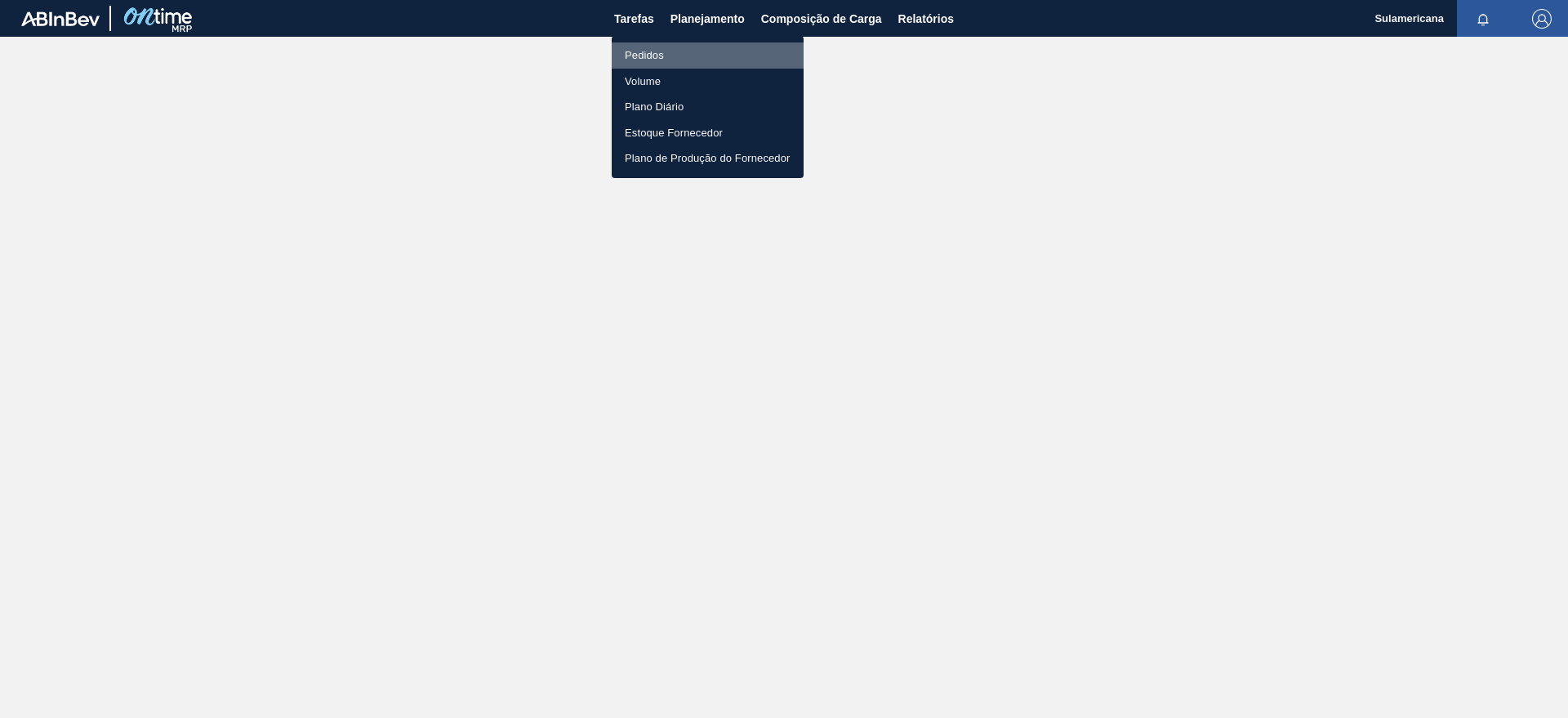
click at [662, 53] on li "Pedidos" at bounding box center [708, 55] width 192 height 26
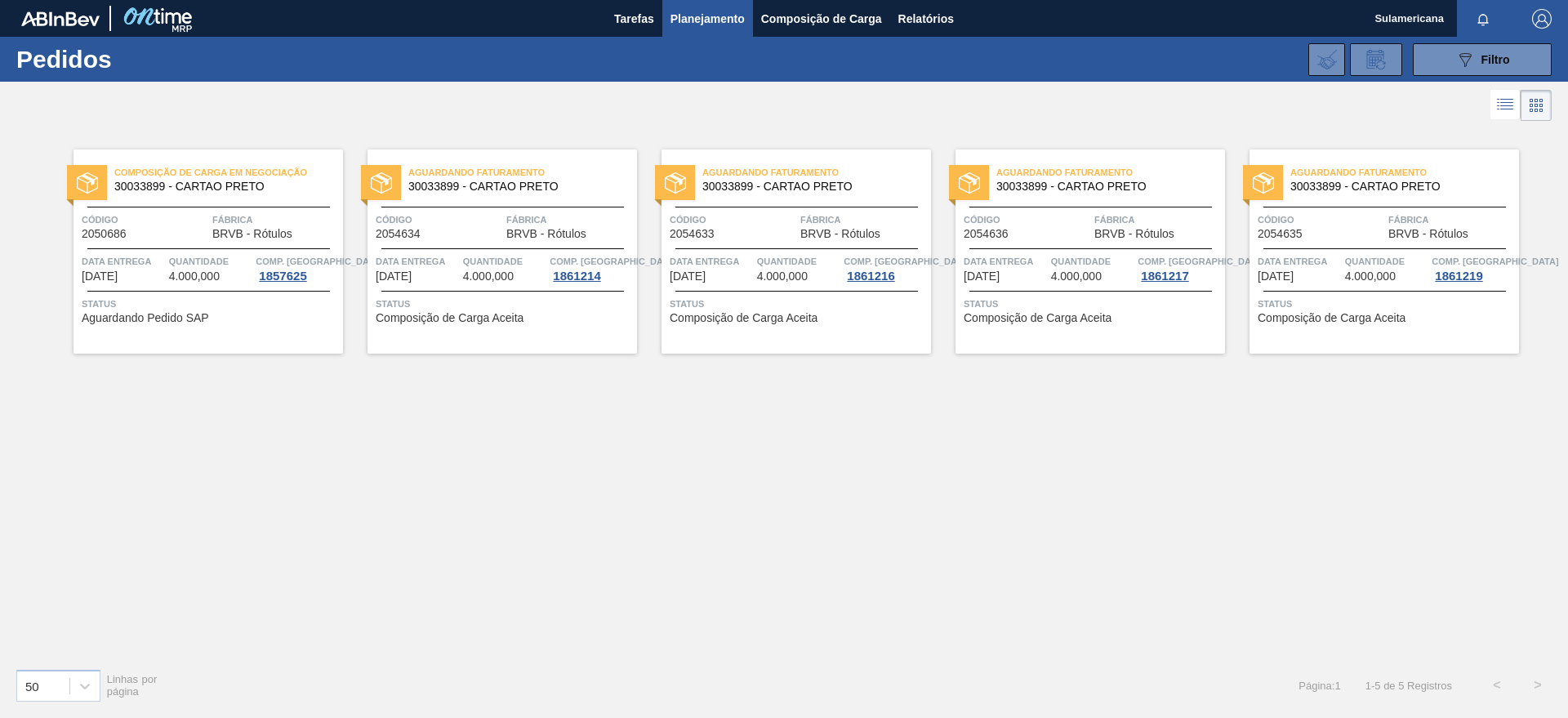
click at [97, 189] on img at bounding box center [88, 183] width 22 height 22
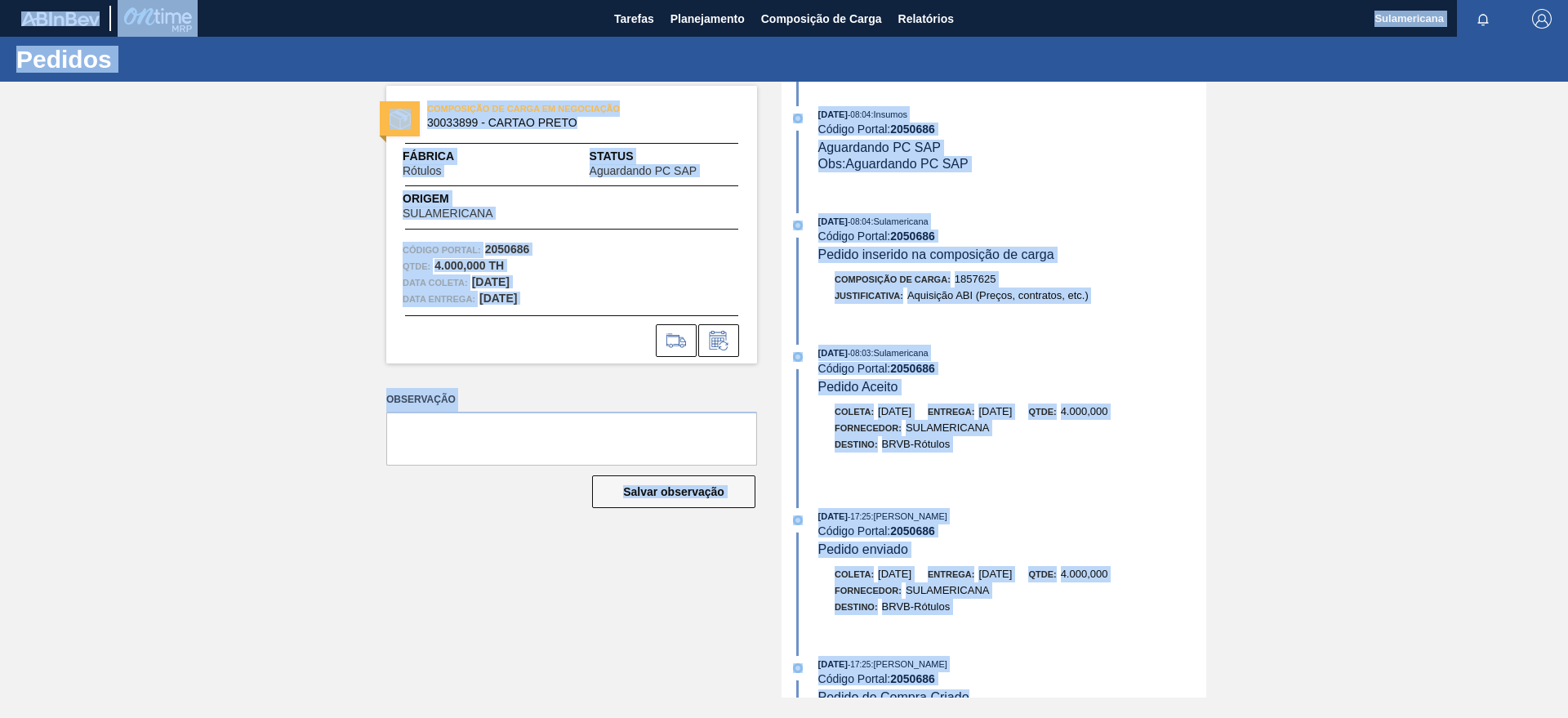
click at [1016, 509] on div "08/10/2025 - 17:25 : Douglas Santana" at bounding box center [1012, 516] width 388 height 17
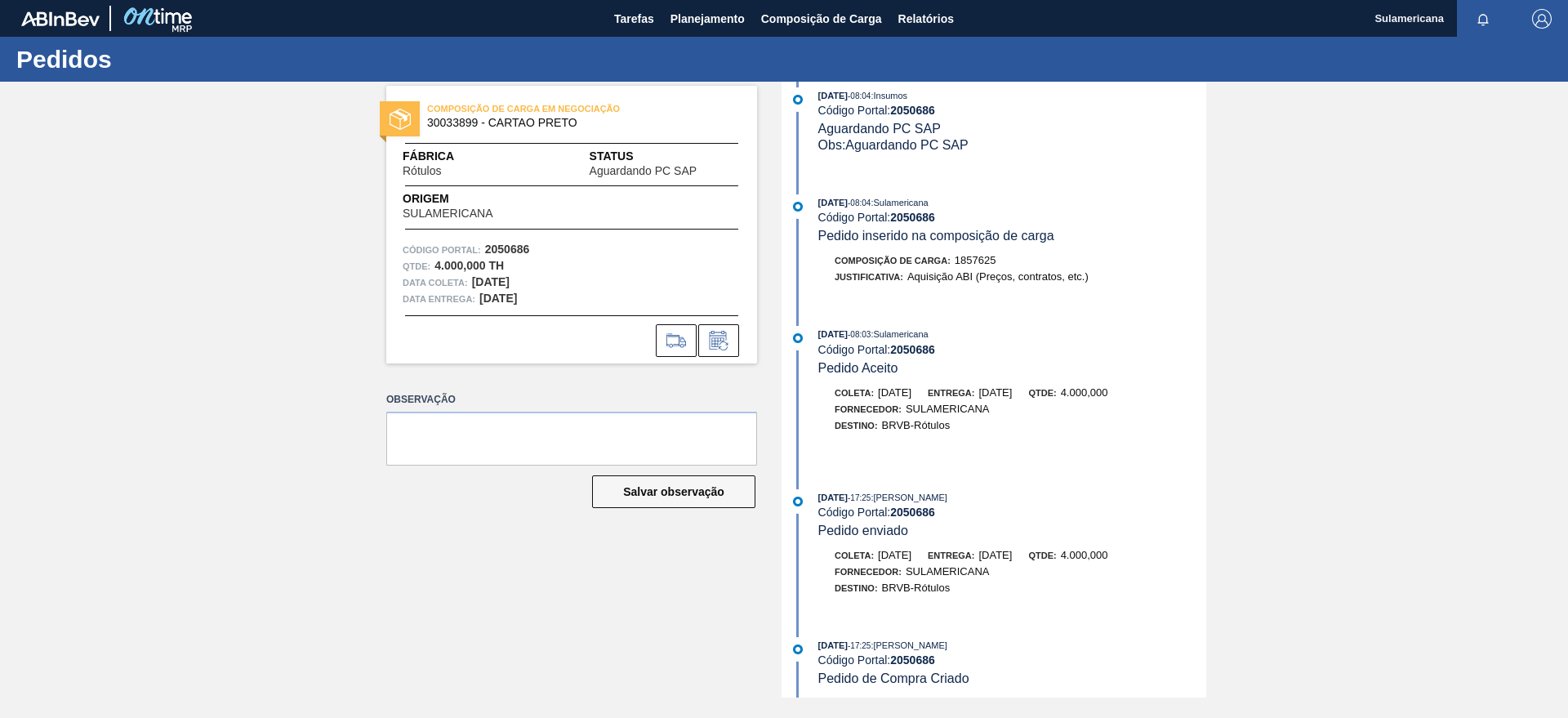
scroll to position [25, 0]
